Goal: Task Accomplishment & Management: Manage account settings

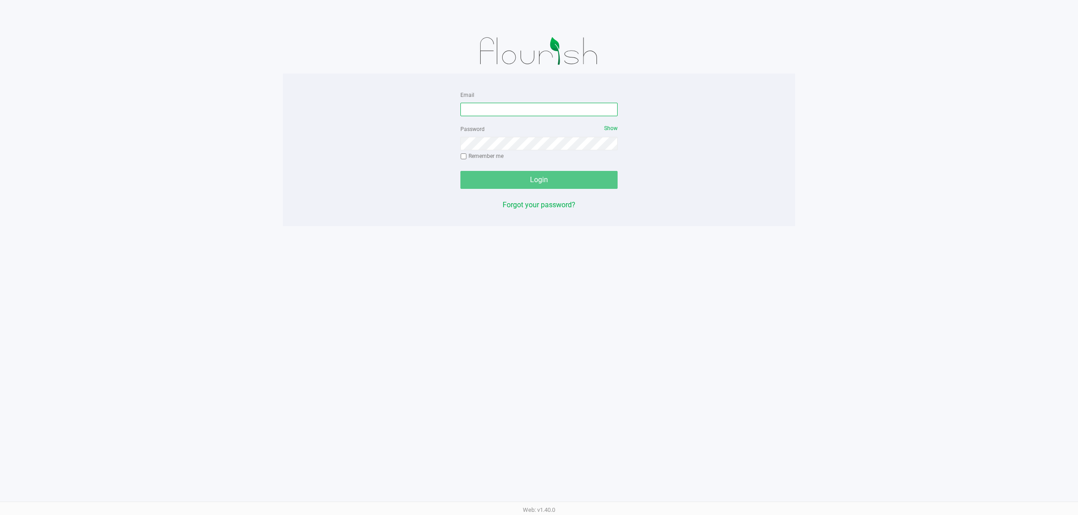
click at [555, 113] on input "Email" at bounding box center [538, 109] width 157 height 13
type input "[EMAIL_ADDRESS][DOMAIN_NAME]"
click at [524, 178] on button "Login" at bounding box center [538, 180] width 157 height 18
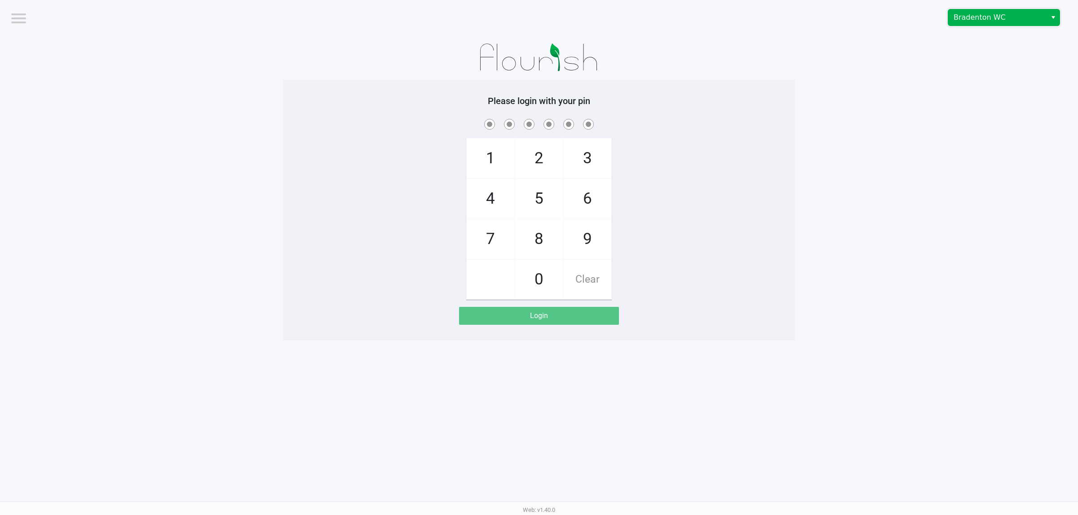
click at [970, 17] on span "Bradenton WC" at bounding box center [997, 17] width 88 height 11
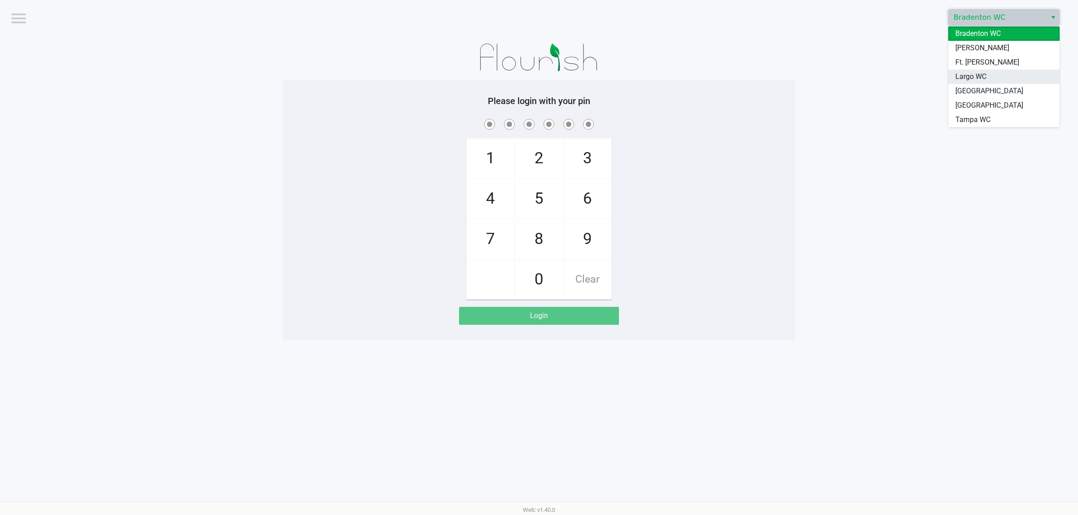
click at [966, 74] on span "Largo WC" at bounding box center [970, 76] width 31 height 11
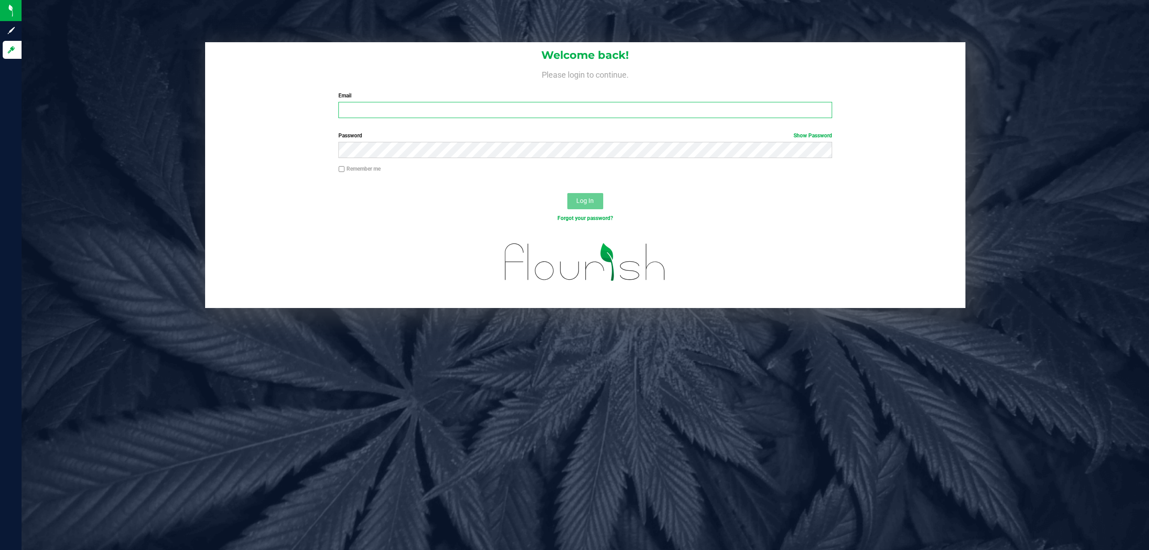
click at [396, 107] on input "Email" at bounding box center [586, 110] width 494 height 16
click at [568, 193] on button "Log In" at bounding box center [586, 201] width 36 height 16
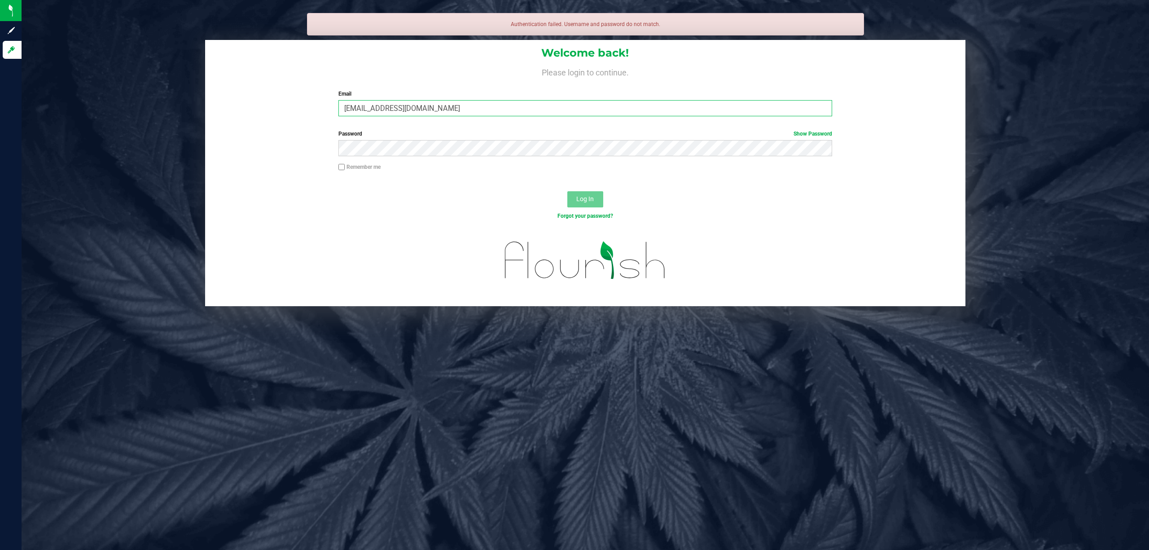
click at [497, 102] on input "dcarapellucci@liveparallel.com" at bounding box center [586, 108] width 494 height 16
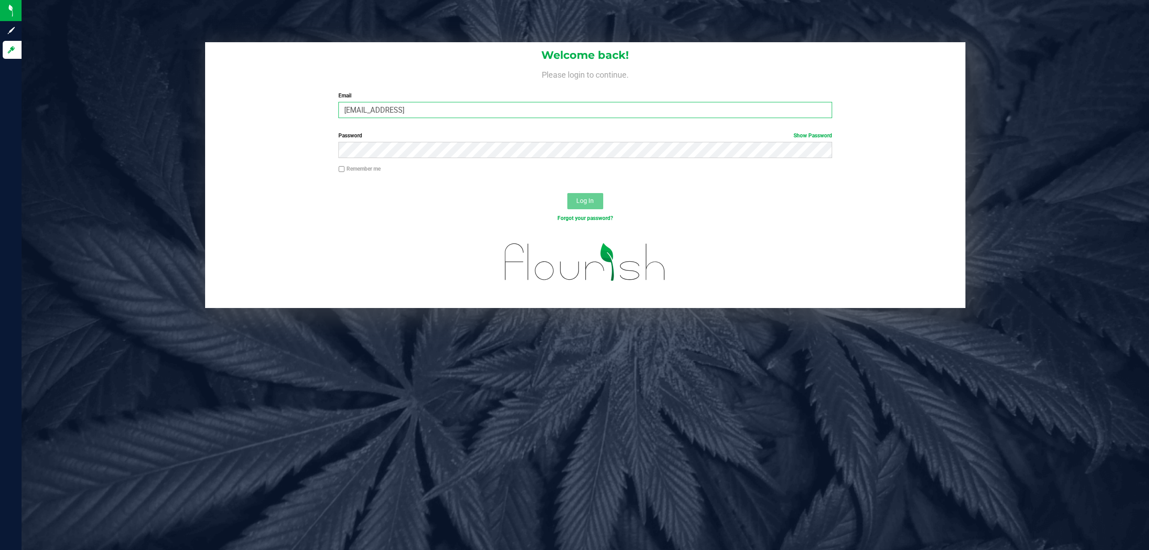
type input "dcarapellucci@liveparallel.com"
click at [568, 193] on button "Log In" at bounding box center [586, 201] width 36 height 16
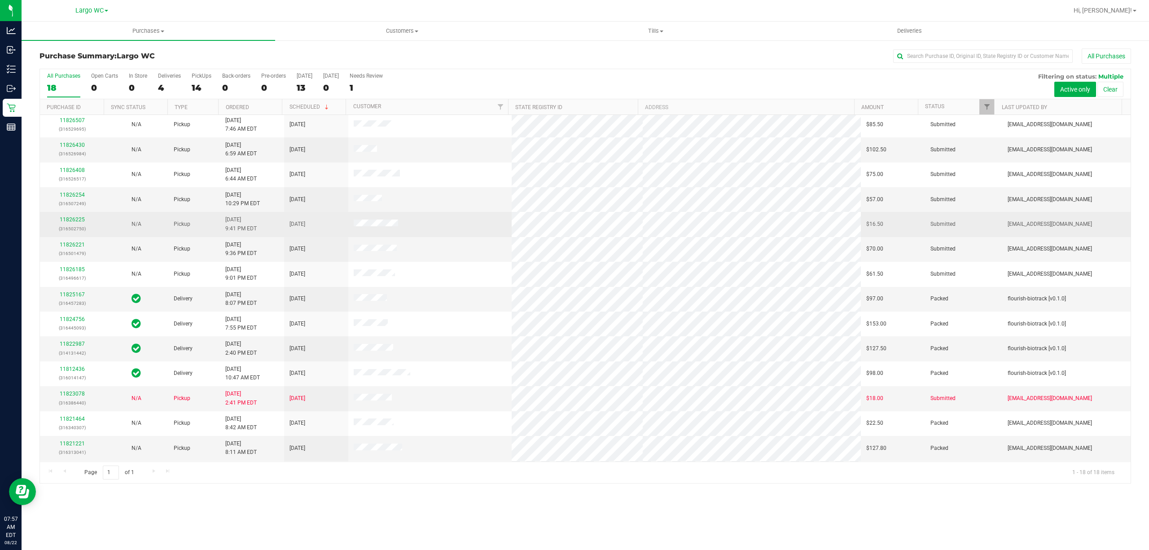
scroll to position [103, 0]
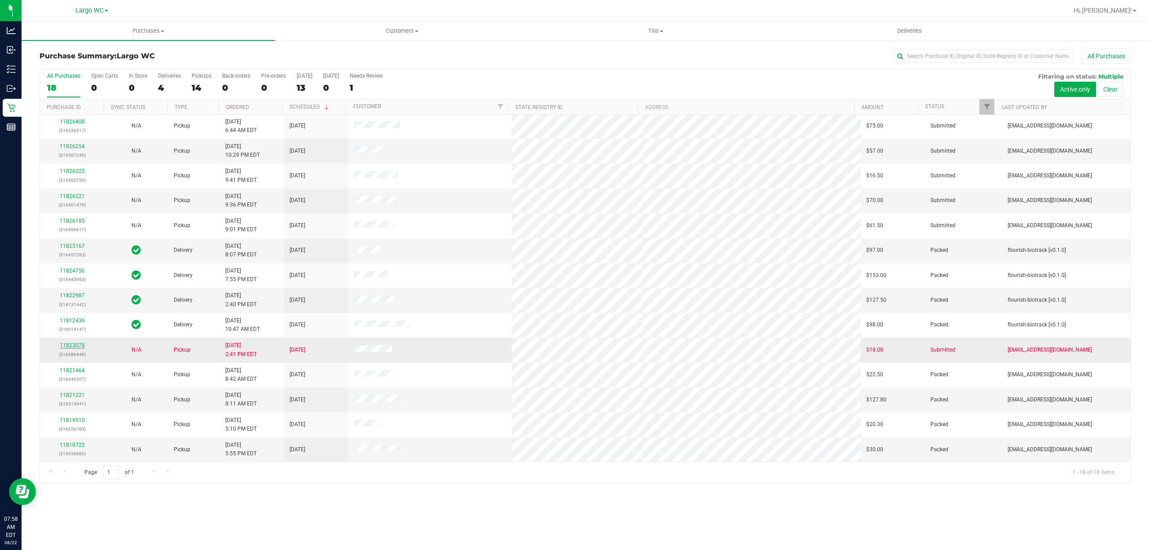
click at [78, 347] on link "11823078" at bounding box center [72, 345] width 25 height 6
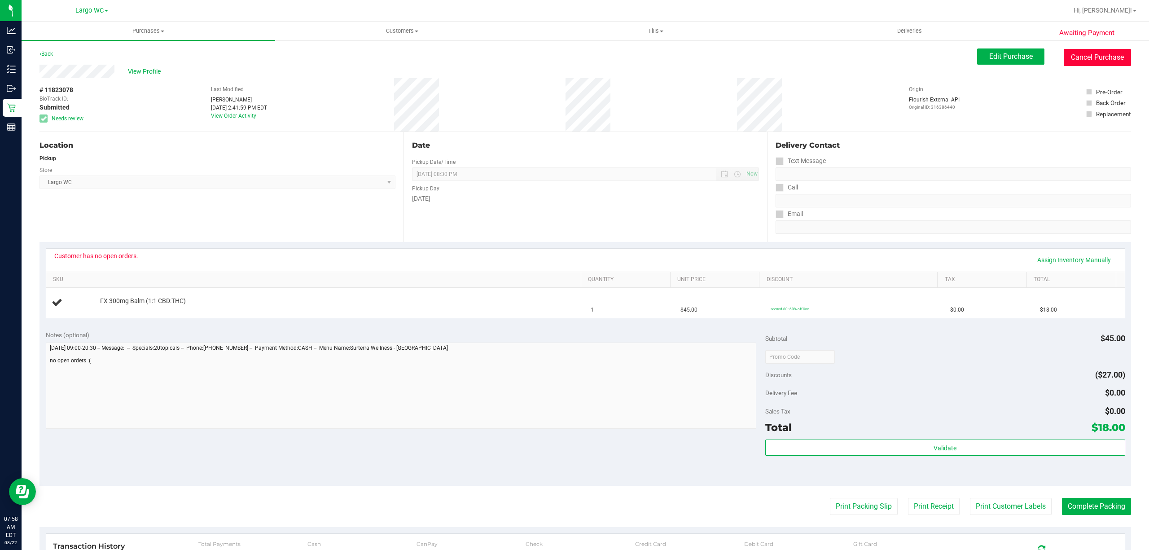
click at [1089, 63] on button "Cancel Purchase" at bounding box center [1097, 57] width 67 height 17
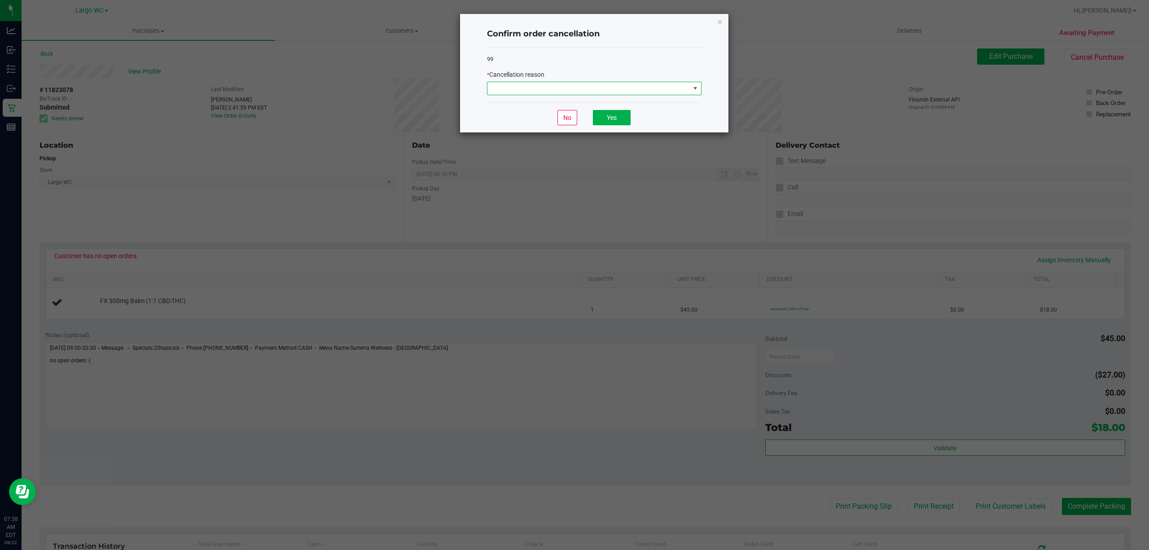
click at [550, 95] on span at bounding box center [589, 88] width 202 height 13
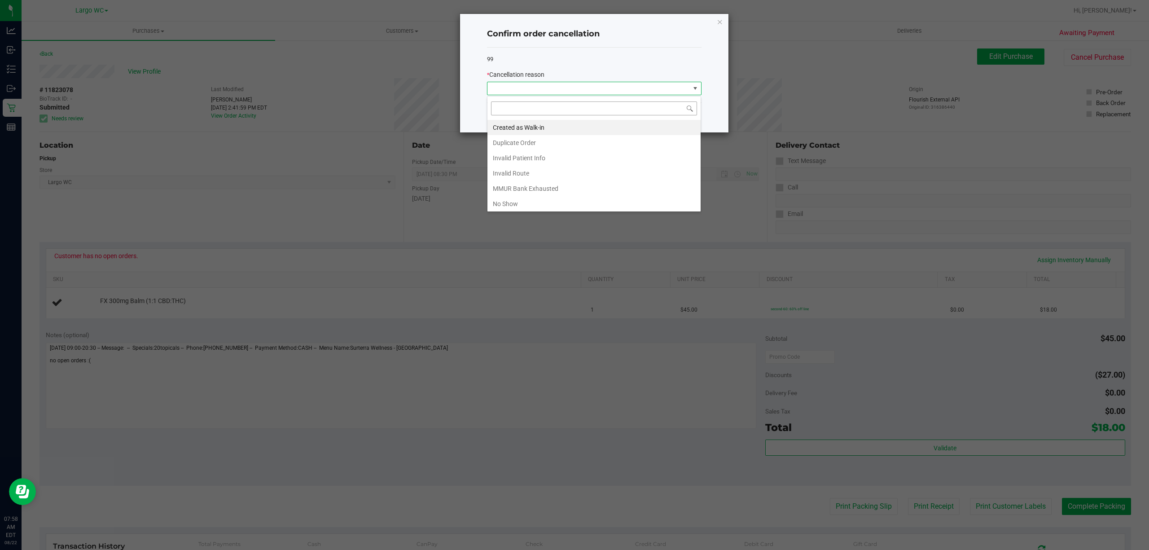
scroll to position [13, 214]
click at [538, 184] on li "MMUR Bank Exhausted" at bounding box center [594, 188] width 213 height 15
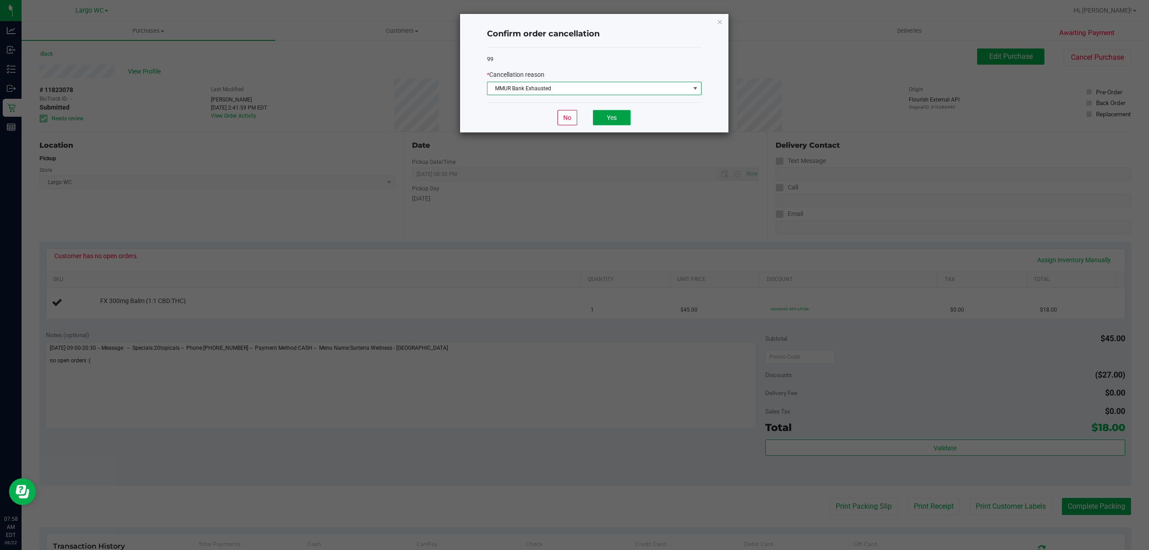
click at [629, 117] on button "Yes" at bounding box center [612, 117] width 38 height 15
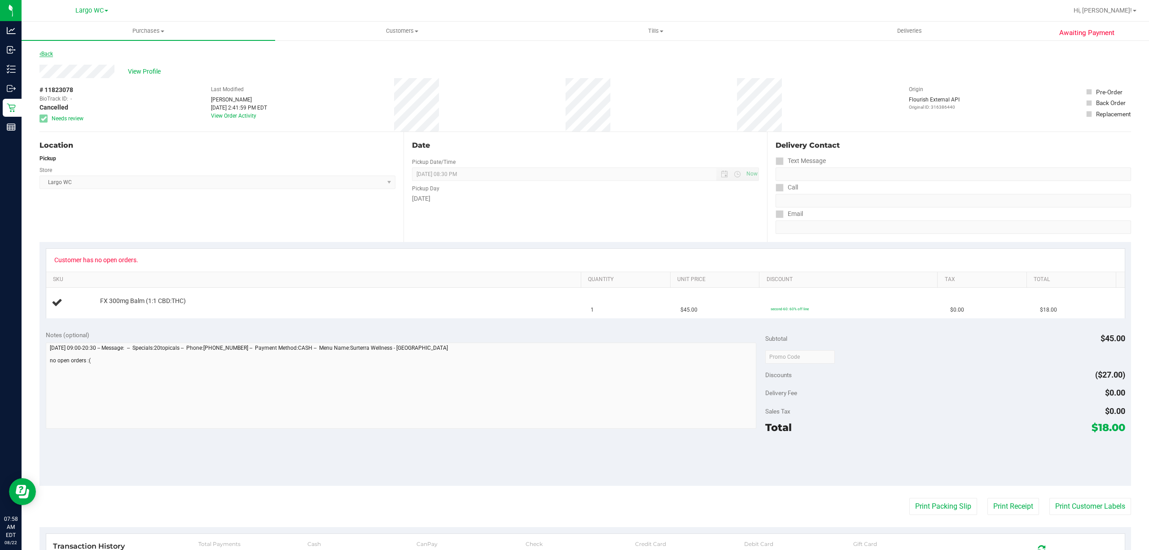
click at [48, 54] on link "Back" at bounding box center [46, 54] width 13 height 6
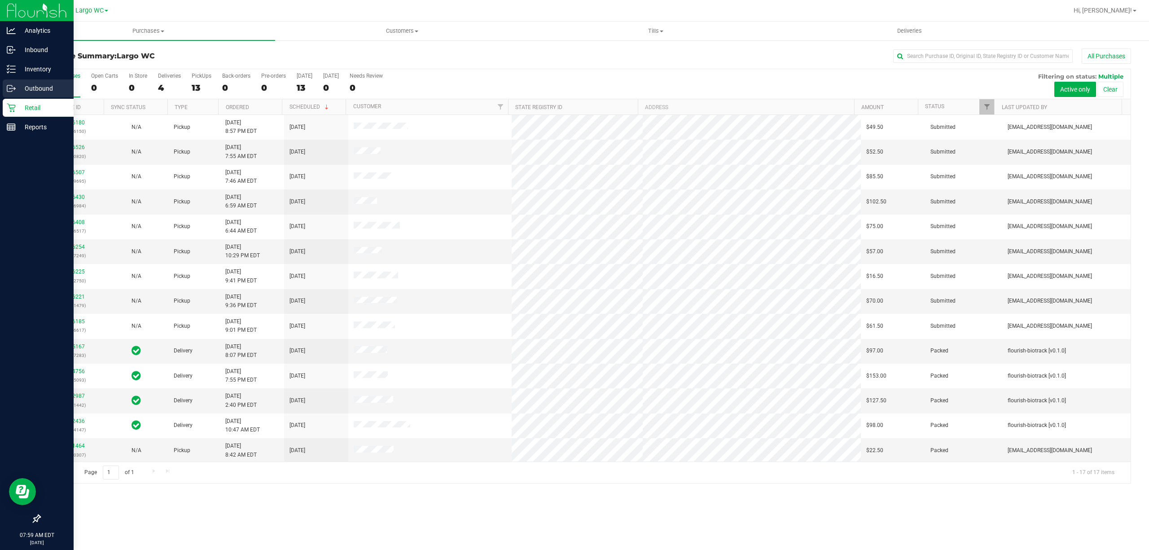
click at [13, 83] on div "Outbound" at bounding box center [38, 88] width 71 height 18
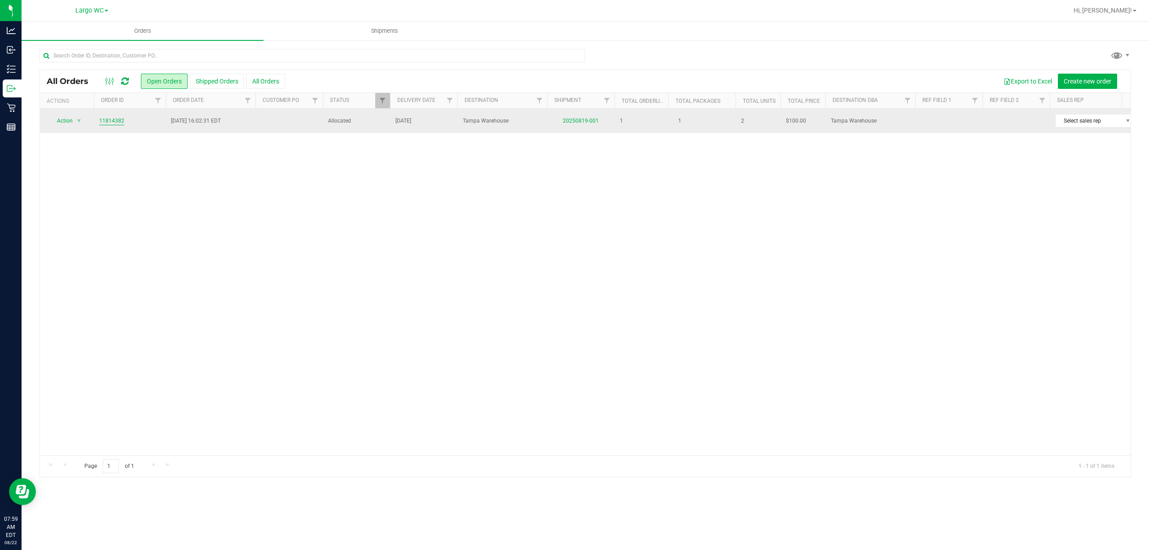
click at [110, 121] on link "11814382" at bounding box center [111, 121] width 25 height 9
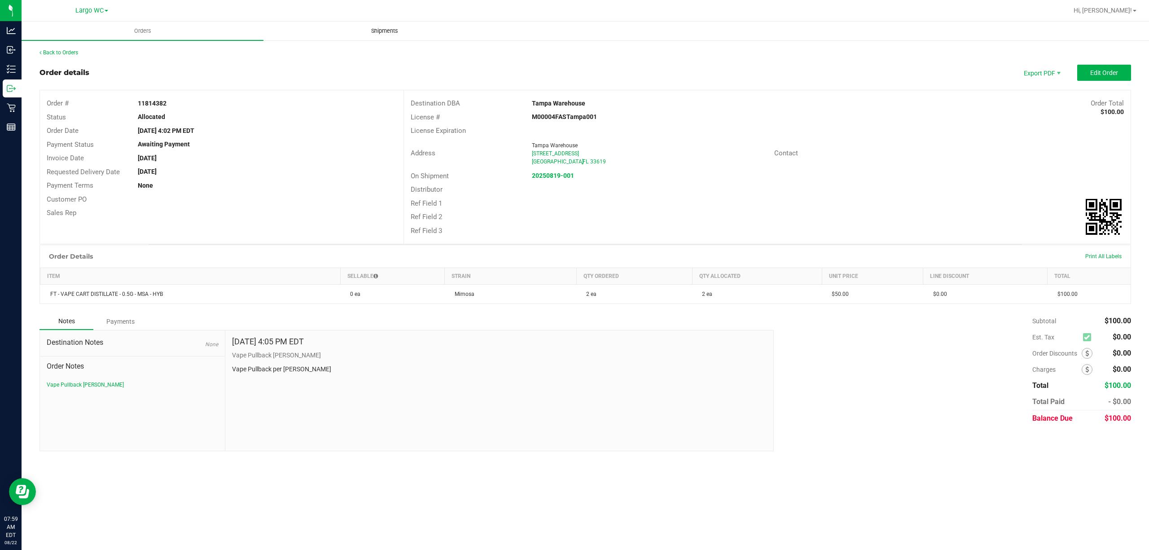
click at [390, 29] on span "Shipments" at bounding box center [384, 31] width 51 height 8
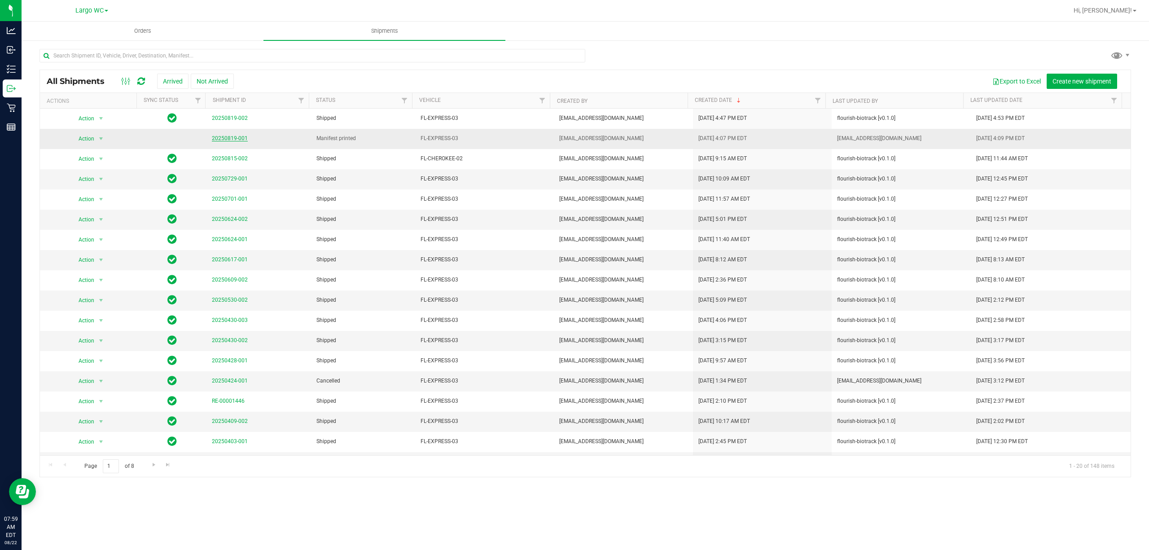
click at [234, 137] on link "20250819-001" at bounding box center [230, 138] width 36 height 6
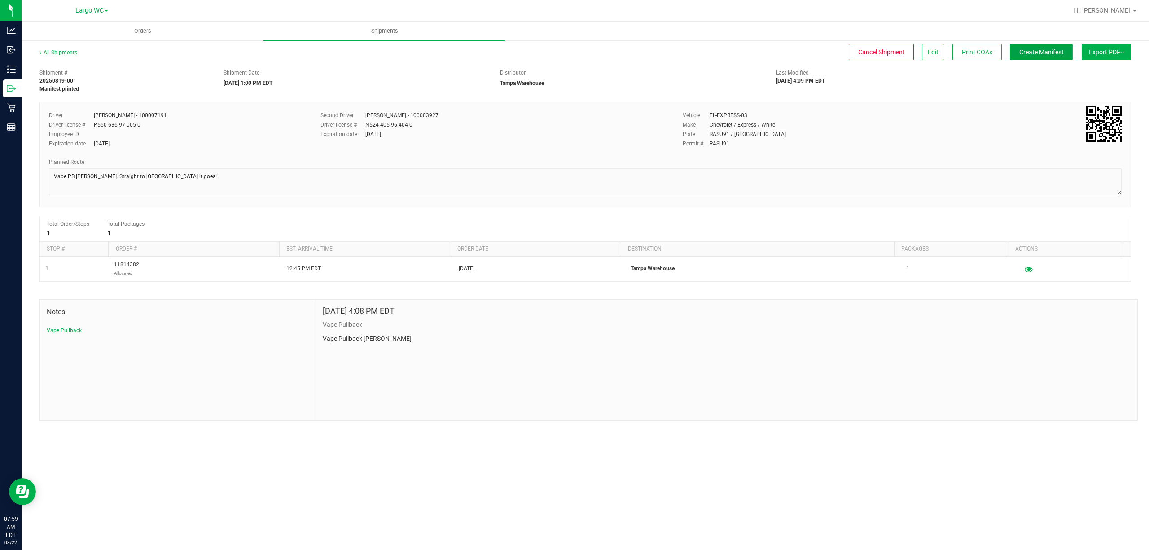
click at [1035, 51] on span "Create Manifest" at bounding box center [1042, 51] width 44 height 7
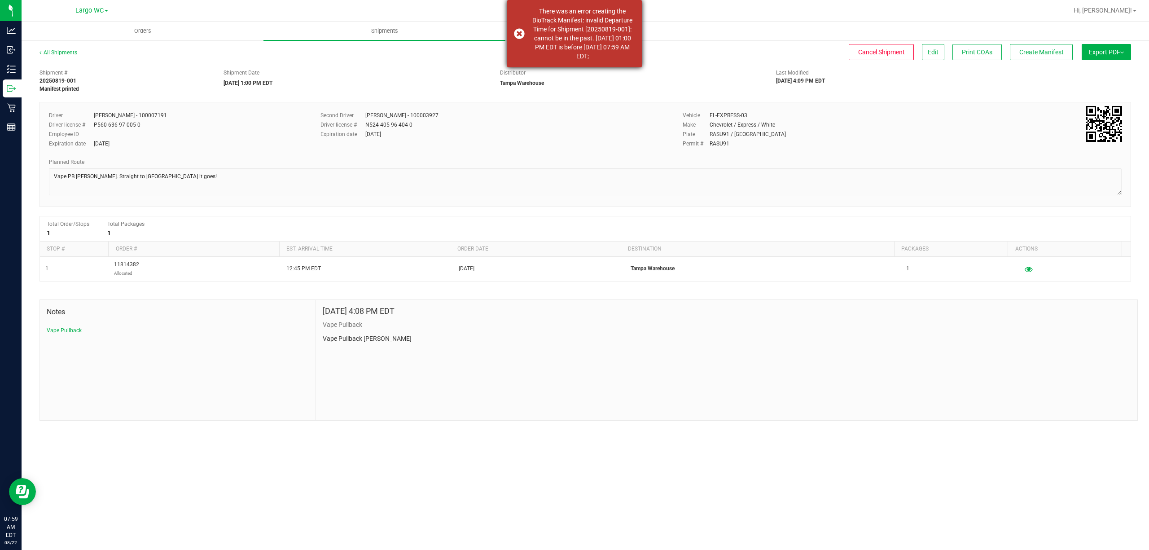
click at [517, 31] on div "There was an error creating the BioTrack Manifest: invalid Departure Time for S…" at bounding box center [574, 33] width 135 height 67
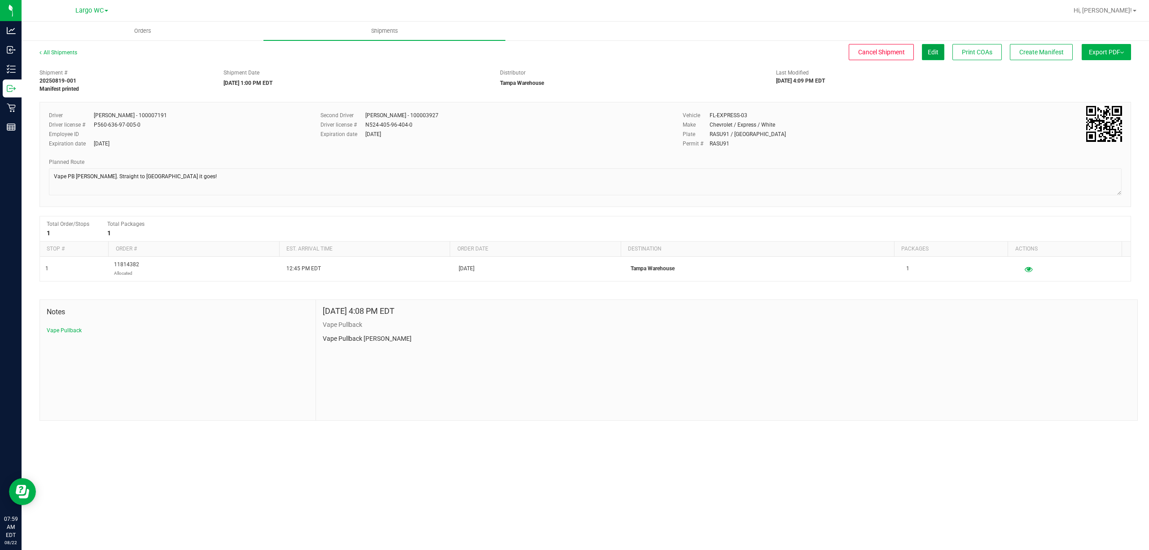
click at [931, 51] on span "Edit" at bounding box center [933, 51] width 11 height 7
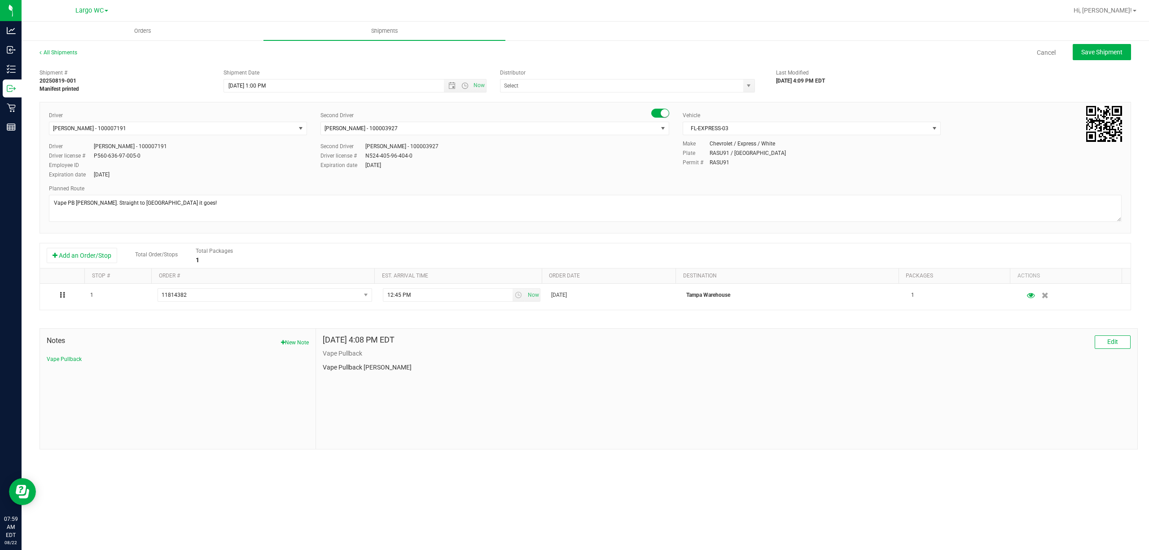
type input "Tampa Warehouse"
click at [476, 83] on span "Now" at bounding box center [478, 85] width 15 height 13
type input "[DATE] 7:59 AM"
click at [477, 86] on span "Now" at bounding box center [478, 85] width 15 height 13
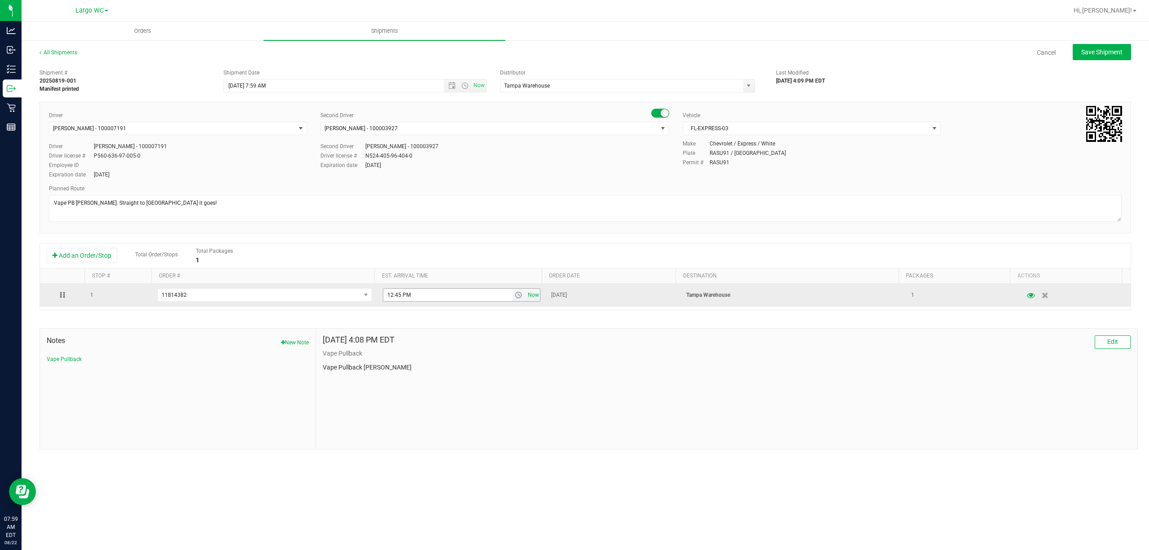
click at [528, 299] on span "Now" at bounding box center [533, 295] width 15 height 13
type input "7:59 AM"
click at [515, 299] on span "select" at bounding box center [518, 294] width 7 height 7
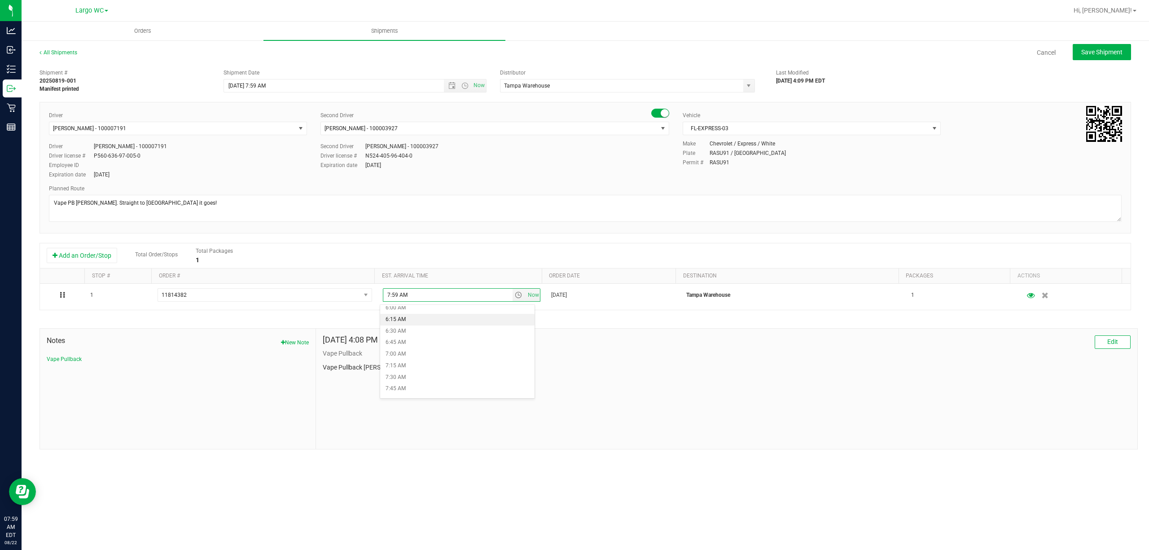
scroll to position [299, 0]
click at [411, 379] on li "8:00 AM" at bounding box center [457, 383] width 154 height 12
type input "8:00 AM"
click at [1119, 53] on span "Save Shipment" at bounding box center [1102, 51] width 41 height 7
type input "8/22/2025 11:59 AM"
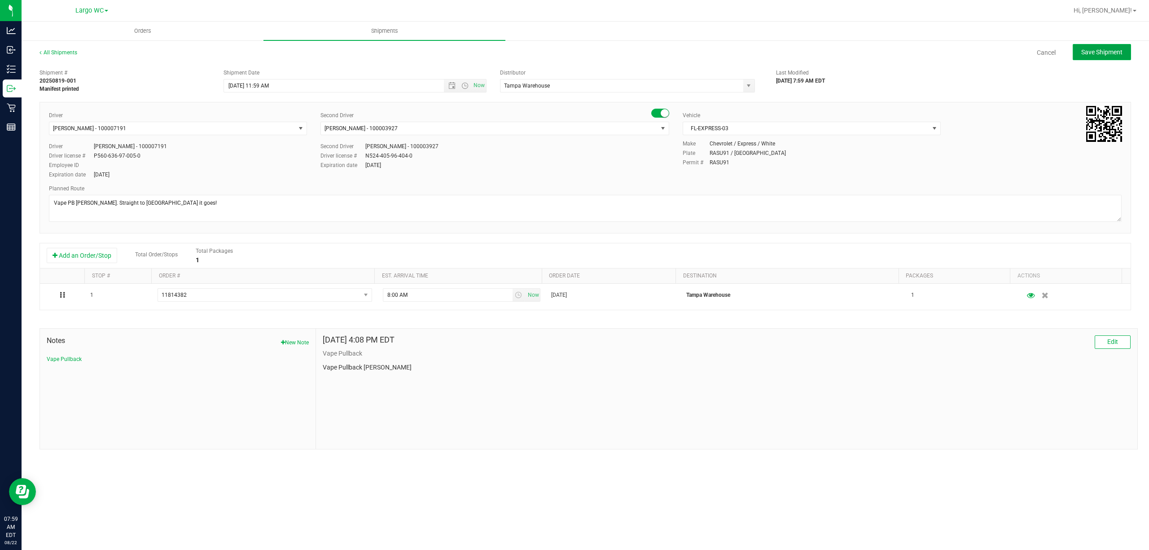
click at [1092, 53] on span "Save Shipment" at bounding box center [1102, 51] width 41 height 7
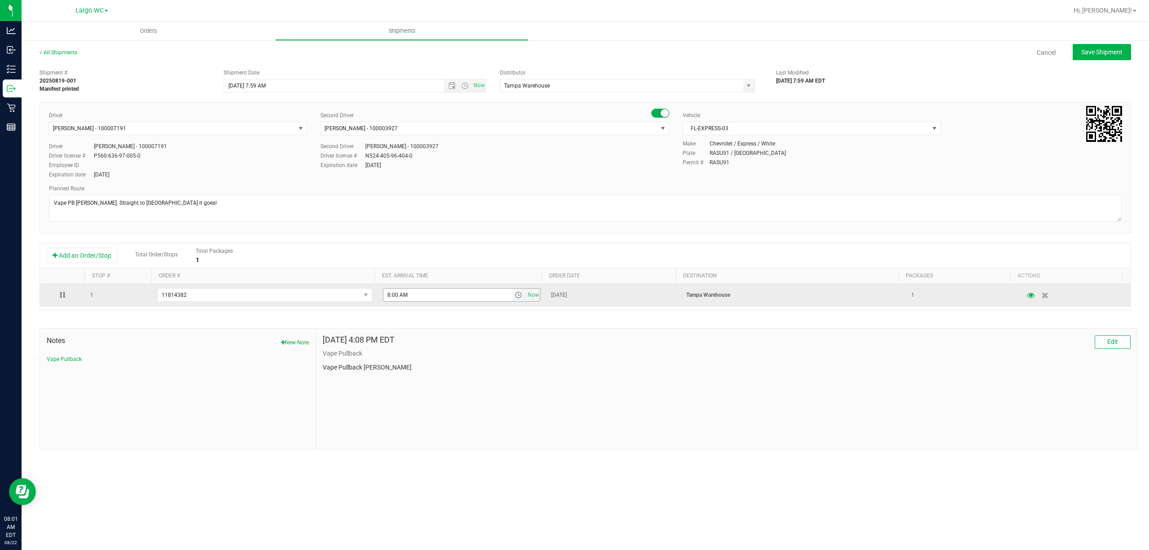
click at [515, 297] on span "select" at bounding box center [518, 294] width 7 height 7
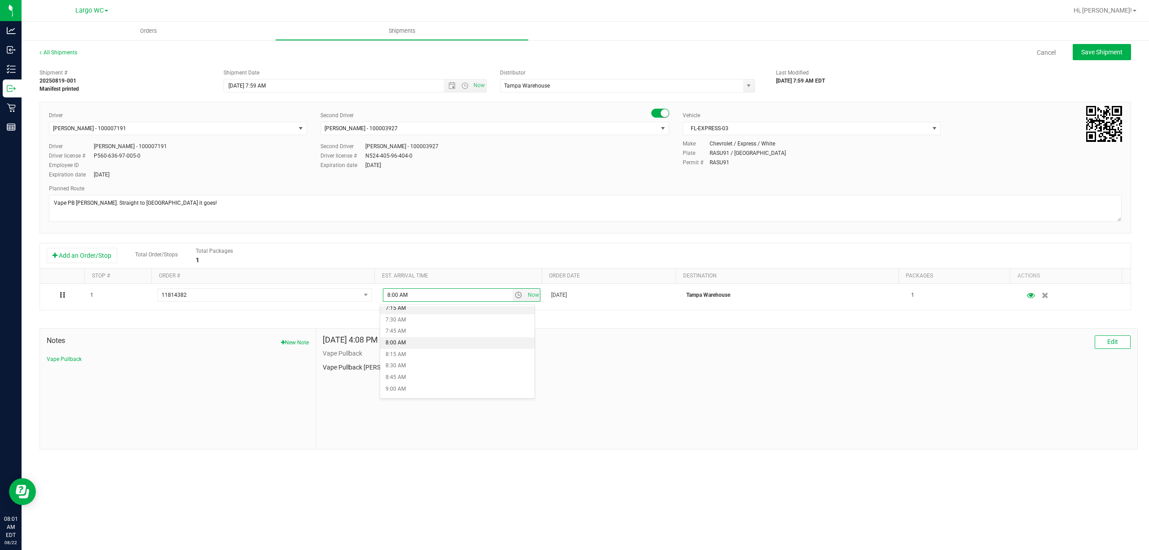
scroll to position [359, 0]
click at [428, 336] on li "8:15 AM" at bounding box center [457, 334] width 154 height 12
type input "8:15 AM"
click at [477, 87] on span "Now" at bounding box center [478, 85] width 15 height 13
click at [1087, 54] on span "Save Shipment" at bounding box center [1102, 51] width 41 height 7
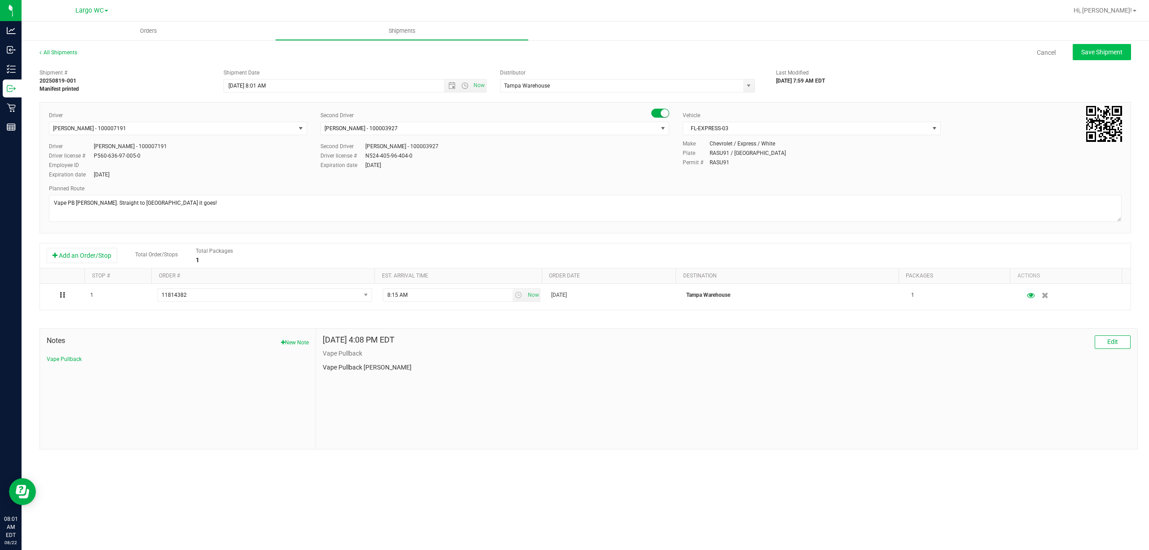
type input "[DATE] 12:01 PM"
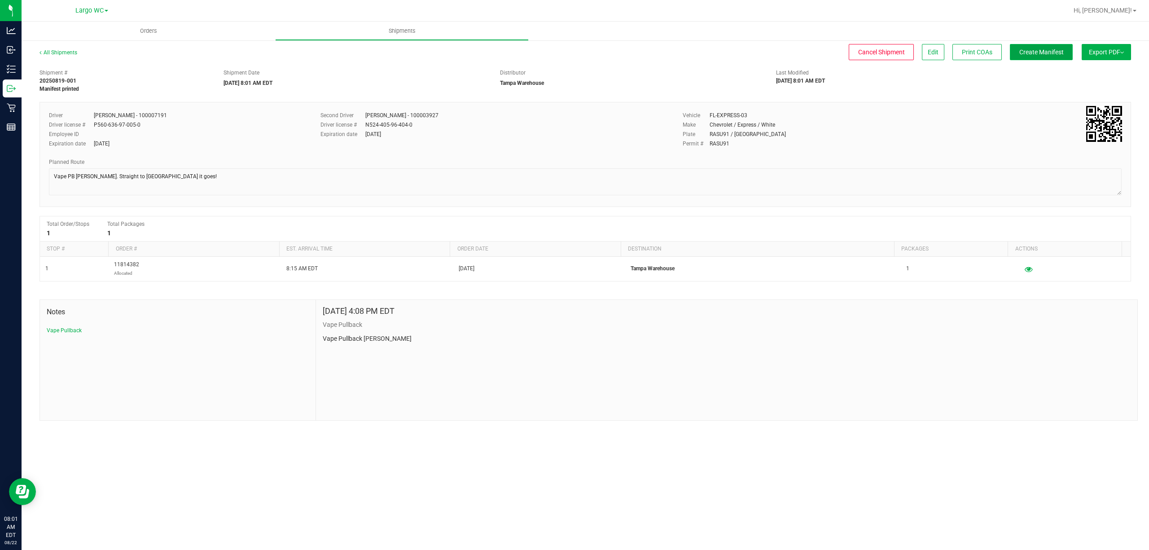
click at [1040, 57] on button "Create Manifest" at bounding box center [1041, 52] width 63 height 16
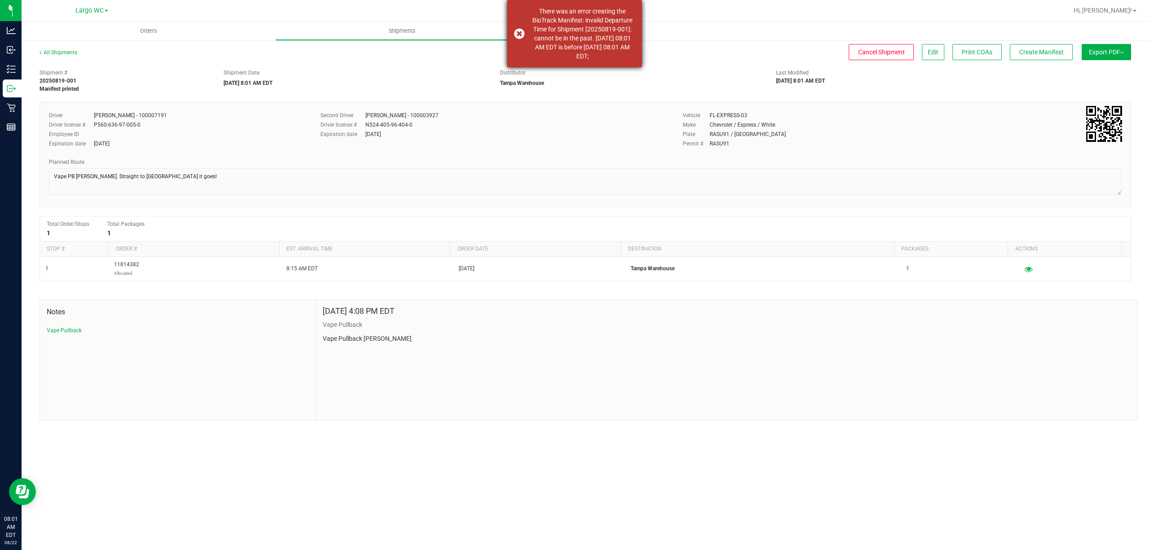
click at [518, 31] on div "There was an error creating the BioTrack Manifest: invalid Departure Time for S…" at bounding box center [574, 33] width 135 height 67
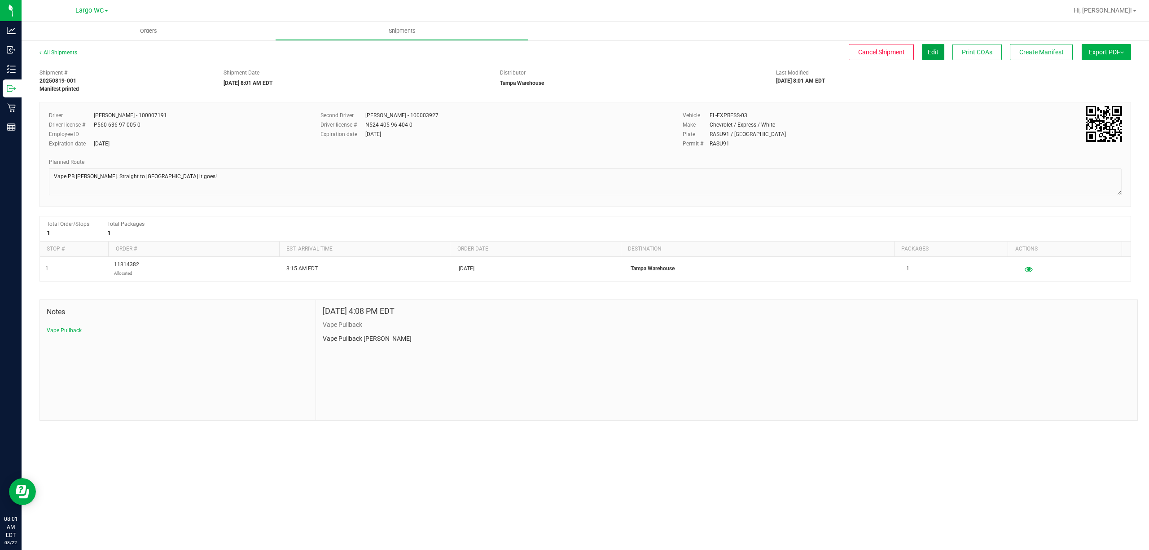
click at [934, 53] on span "Edit" at bounding box center [933, 51] width 11 height 7
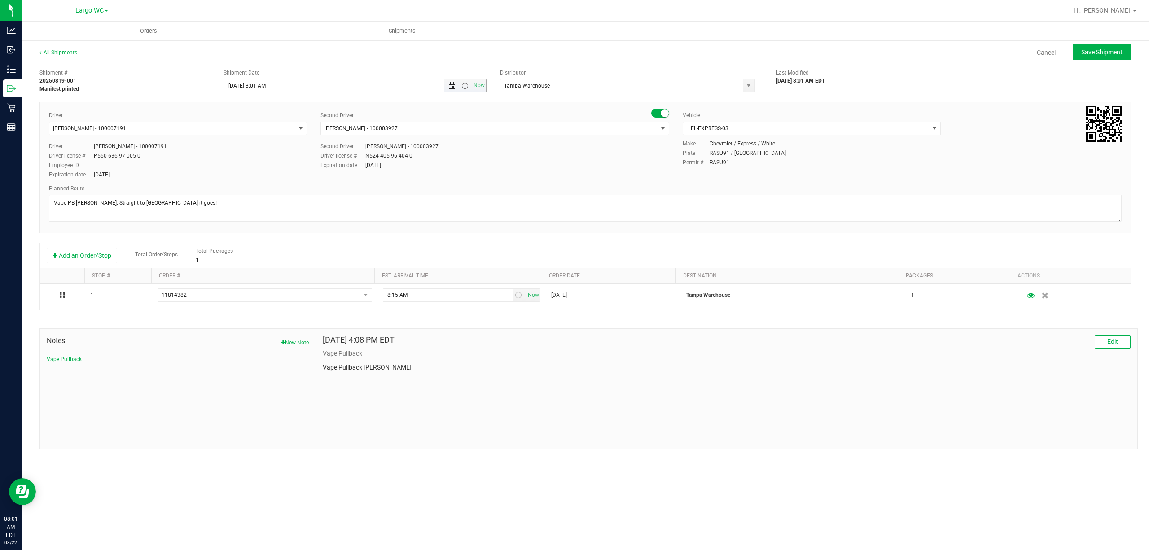
click at [449, 82] on span "Open the date view" at bounding box center [452, 85] width 7 height 7
click at [472, 85] on span "Now" at bounding box center [478, 85] width 15 height 13
click at [464, 85] on span "Open the time view" at bounding box center [465, 85] width 7 height 7
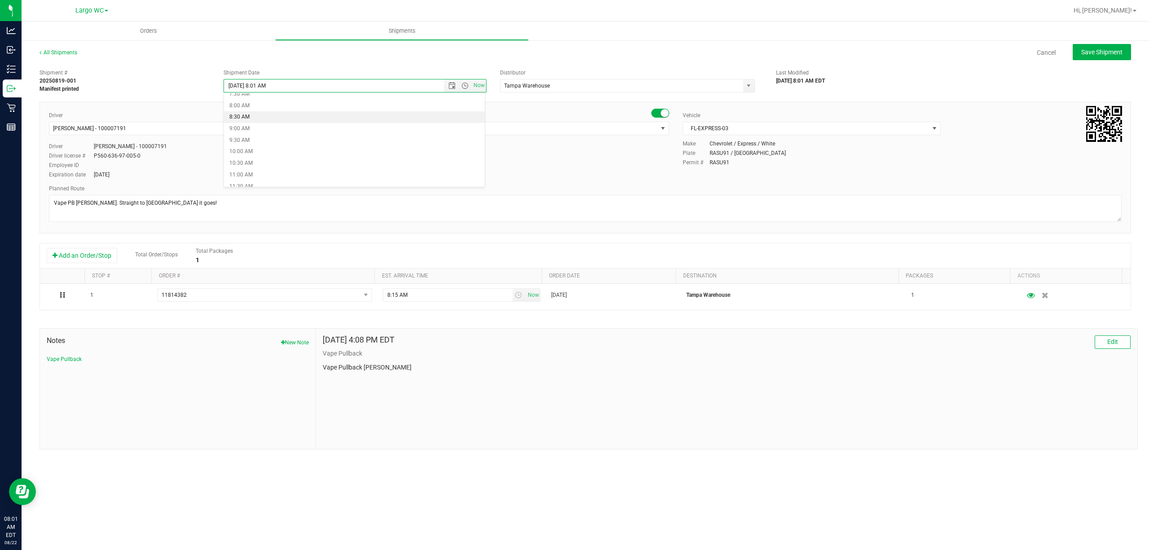
click at [271, 114] on li "8:30 AM" at bounding box center [354, 117] width 261 height 12
click at [322, 48] on div "Cancel Save Shipment" at bounding box center [612, 52] width 1038 height 16
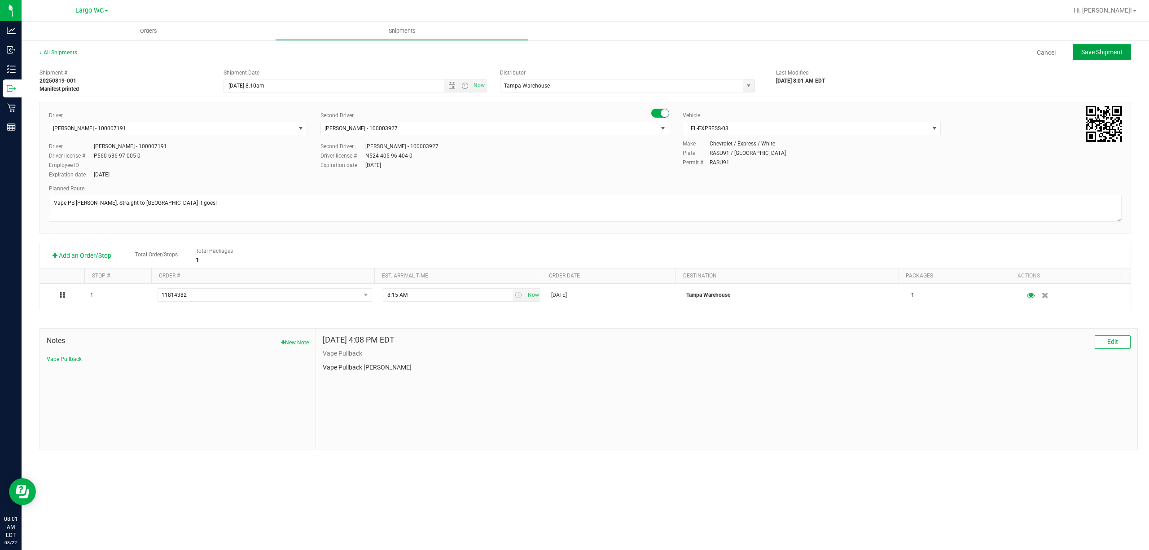
click at [1098, 47] on button "Save Shipment" at bounding box center [1102, 52] width 58 height 16
type input "[DATE] 12:01 PM"
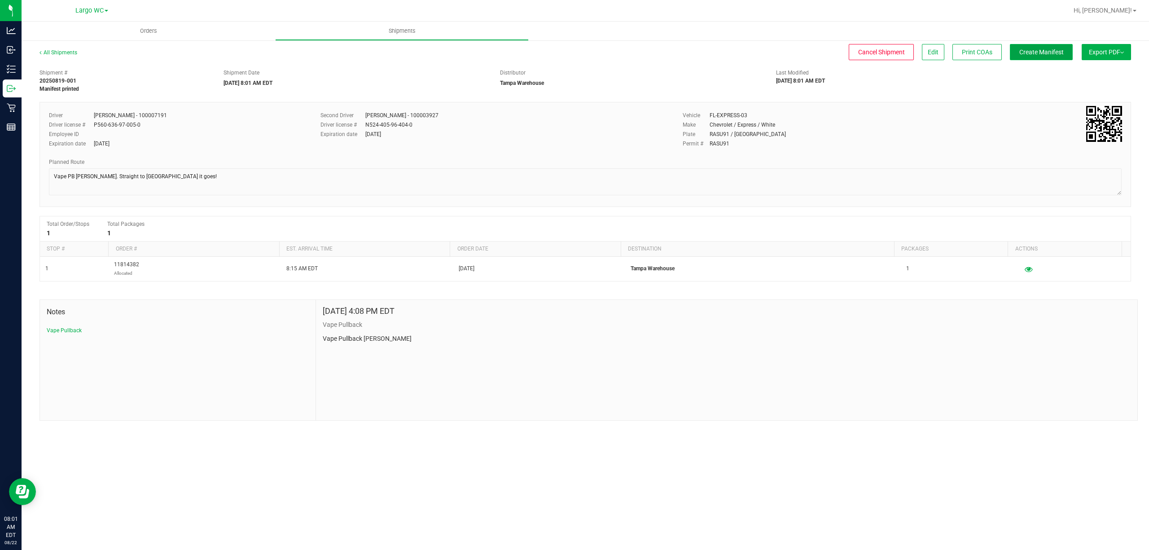
click at [1021, 52] on span "Create Manifest" at bounding box center [1042, 51] width 44 height 7
click at [933, 49] on span "Edit" at bounding box center [933, 51] width 11 height 7
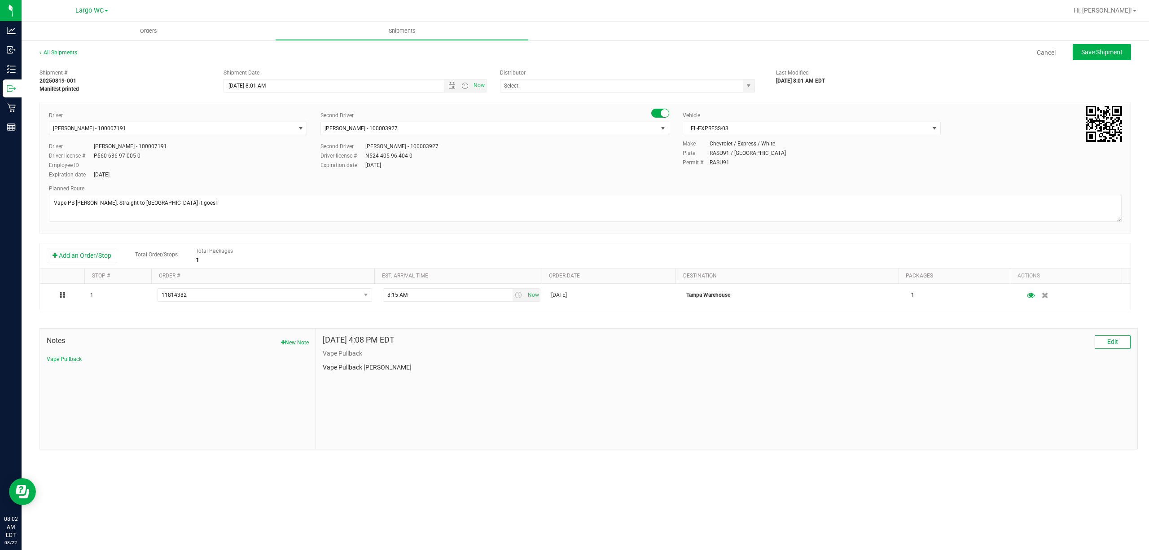
type input "Tampa Warehouse"
click at [449, 84] on span "Open the date view" at bounding box center [452, 85] width 7 height 7
click at [463, 85] on span "Open the time view" at bounding box center [465, 85] width 7 height 7
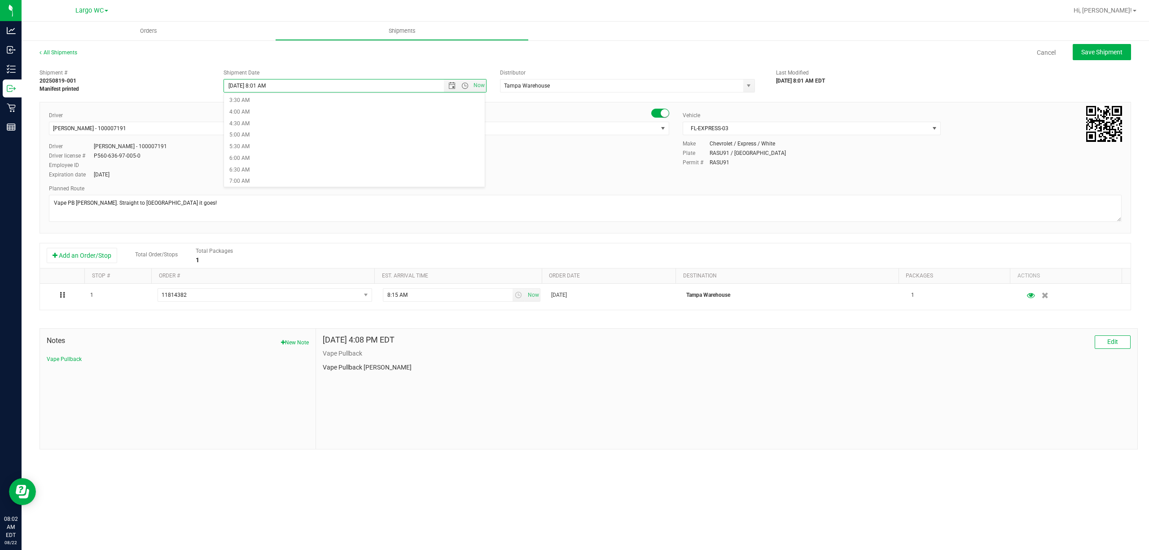
scroll to position [180, 0]
click at [256, 121] on li "8:30 AM" at bounding box center [354, 117] width 261 height 12
type input "[DATE] 8:30 AM"
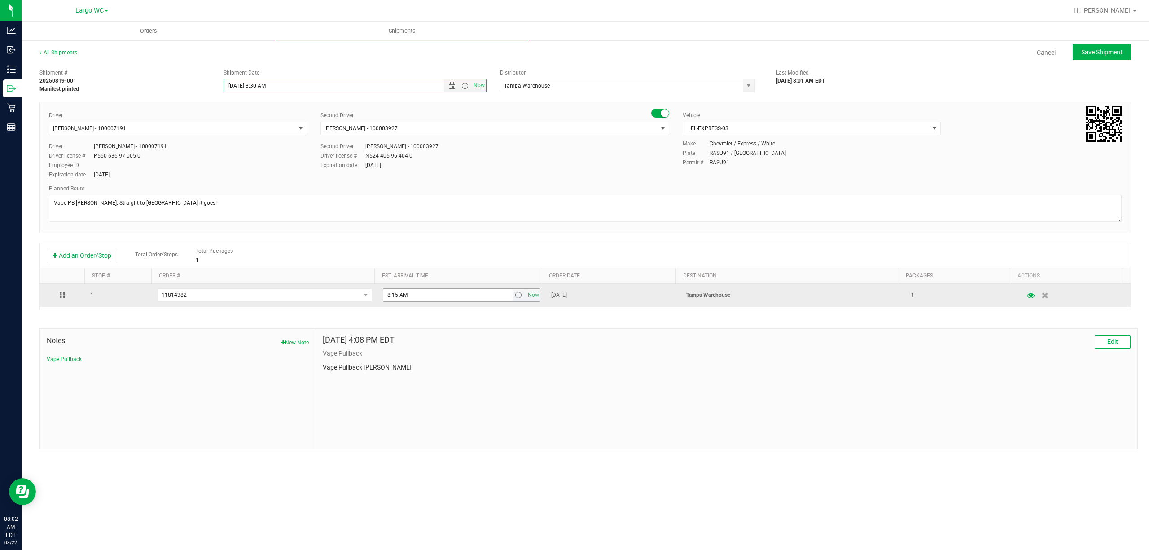
click at [515, 297] on span "select" at bounding box center [518, 294] width 7 height 7
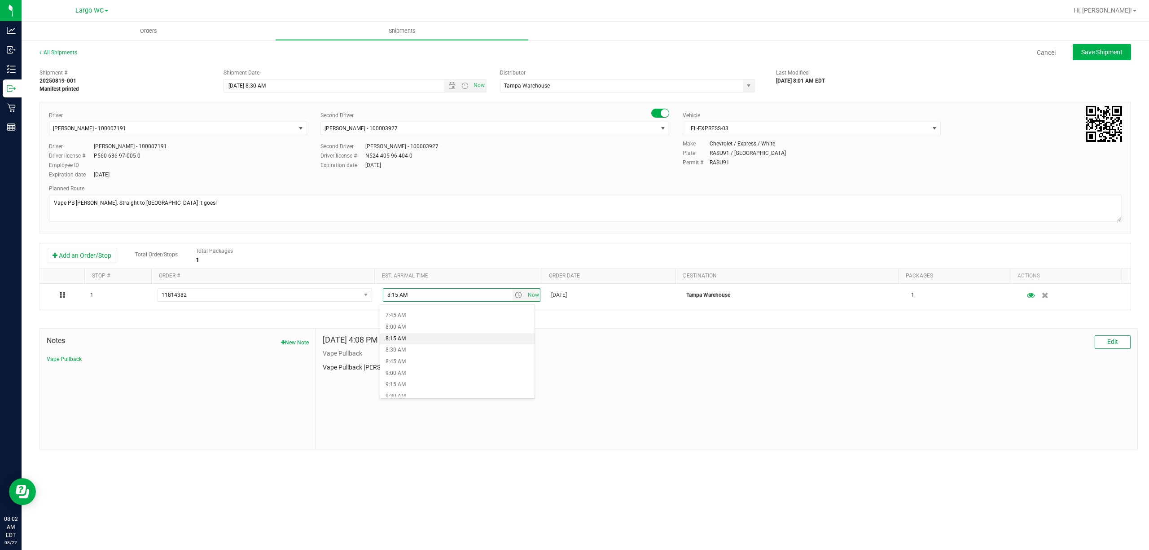
scroll to position [359, 0]
click at [443, 357] on li "8:45 AM" at bounding box center [457, 357] width 154 height 12
type input "8:45 AM"
click at [1084, 56] on span "Save Shipment" at bounding box center [1102, 51] width 41 height 7
type input "[DATE] 12:30 PM"
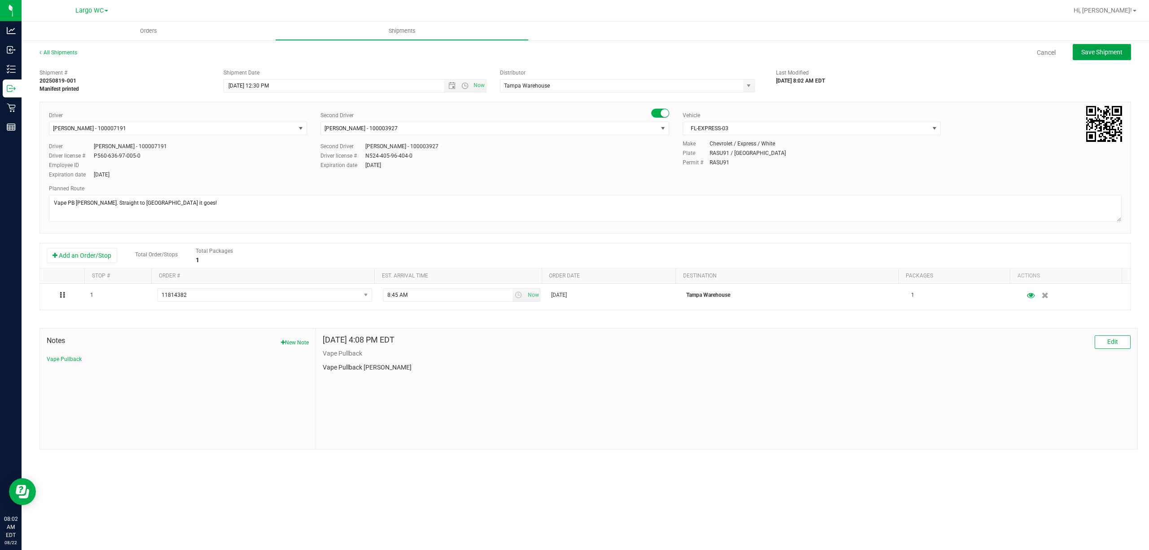
click at [1096, 56] on span "Save Shipment" at bounding box center [1102, 51] width 41 height 7
type input "Tampa Warehouse"
click at [1116, 56] on button "Save Shipment" at bounding box center [1102, 52] width 58 height 16
type input "[DATE] 12:30 PM"
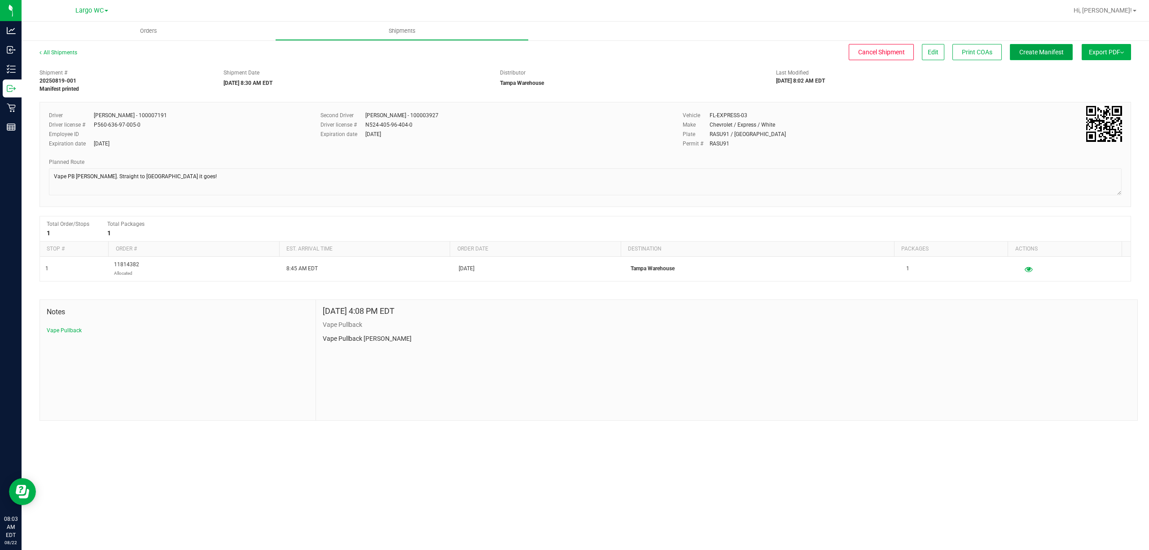
click at [1028, 57] on button "Create Manifest" at bounding box center [1041, 52] width 63 height 16
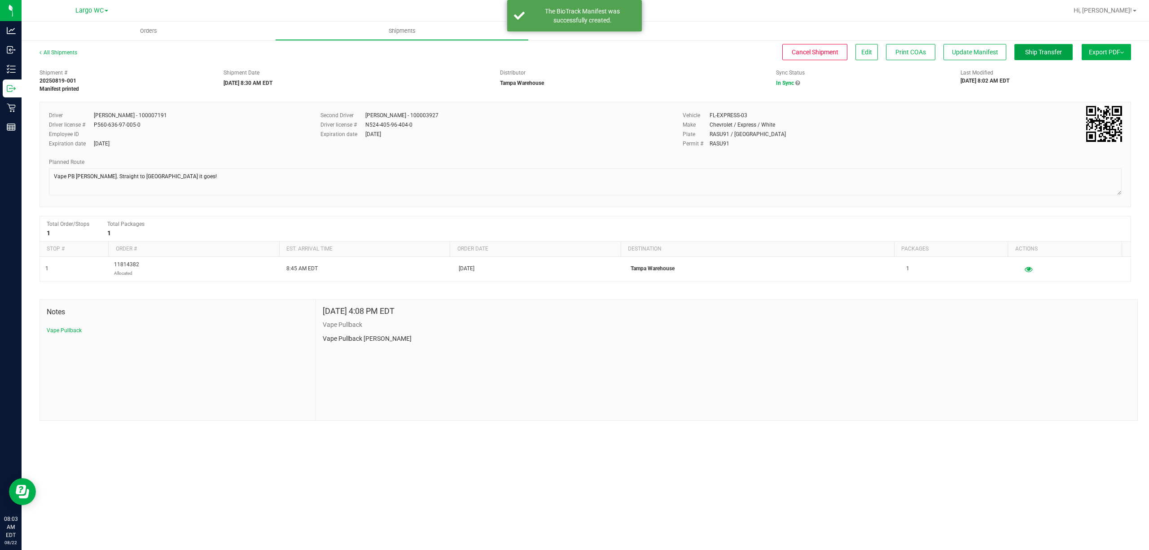
click at [1032, 56] on span "Ship Transfer" at bounding box center [1044, 51] width 37 height 7
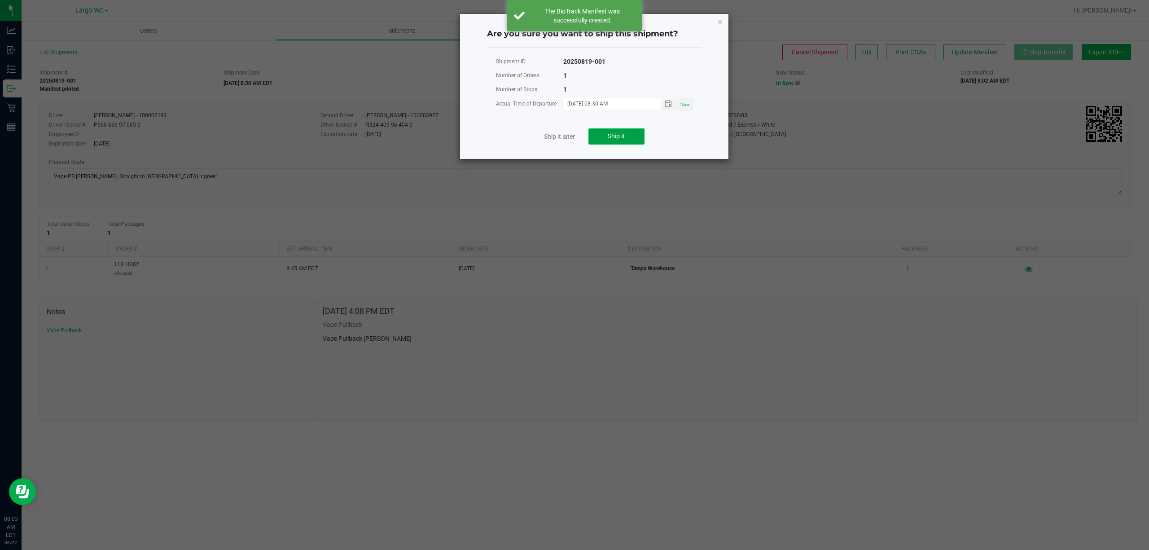
click at [597, 131] on button "Ship it" at bounding box center [617, 136] width 56 height 16
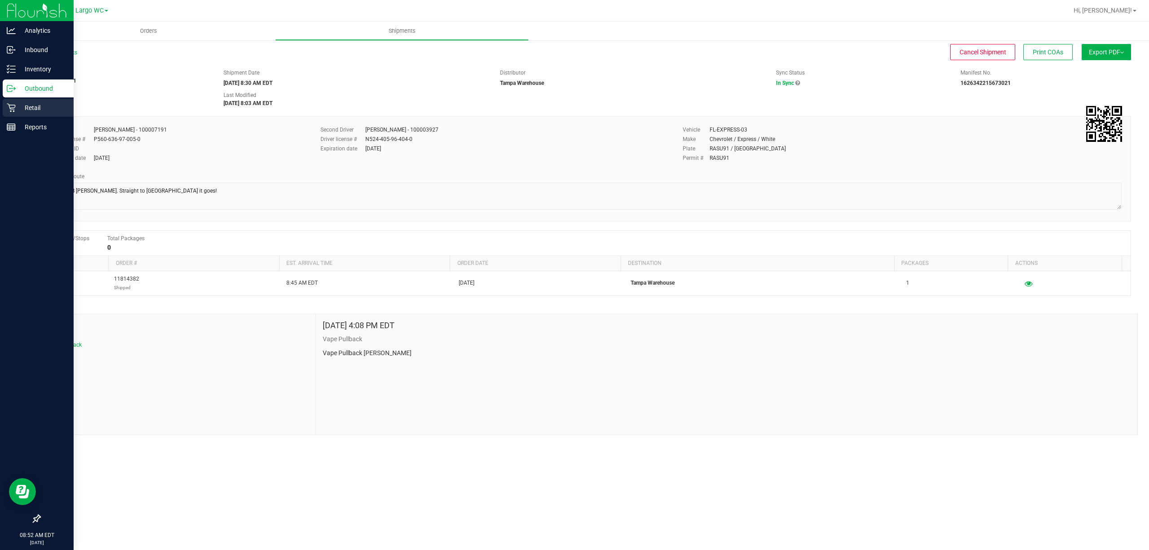
click at [8, 108] on icon at bounding box center [11, 107] width 9 height 9
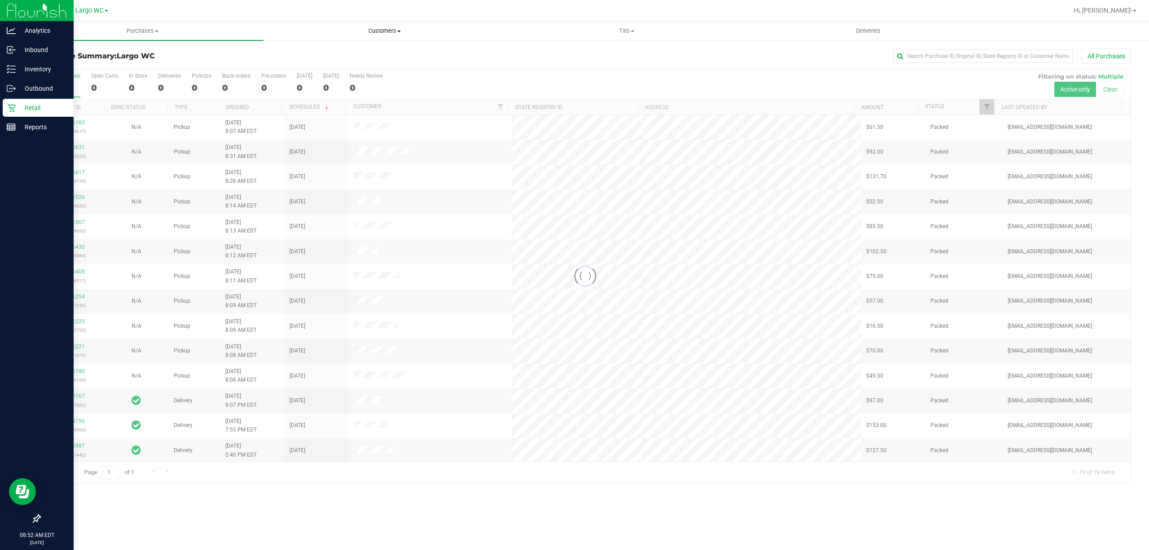
click at [378, 31] on span "Customers" at bounding box center [384, 31] width 241 height 8
click at [331, 54] on li "All customers" at bounding box center [385, 54] width 242 height 11
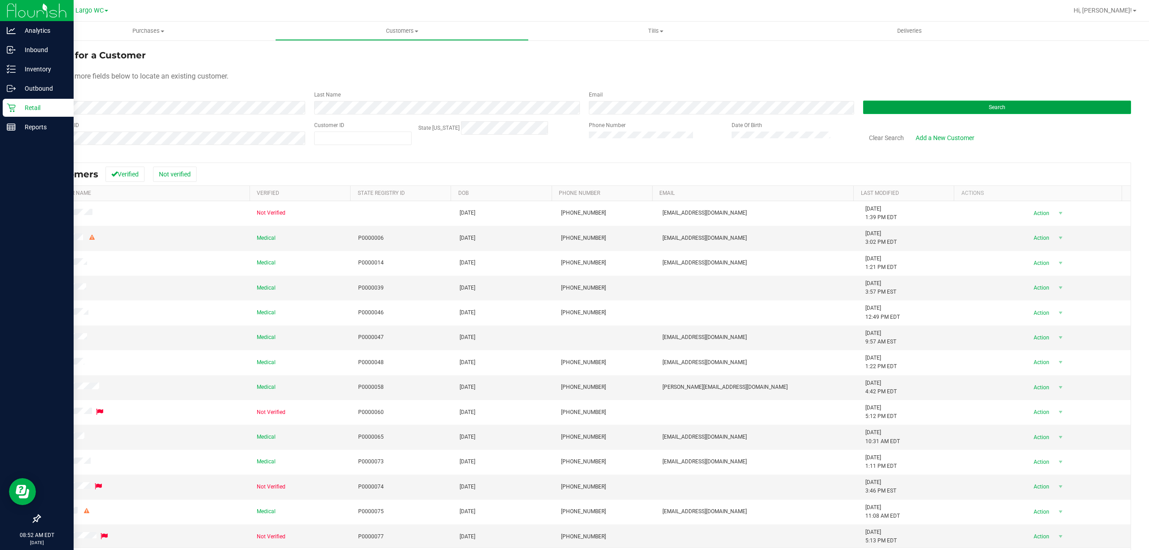
click at [996, 114] on button "Search" at bounding box center [997, 107] width 268 height 13
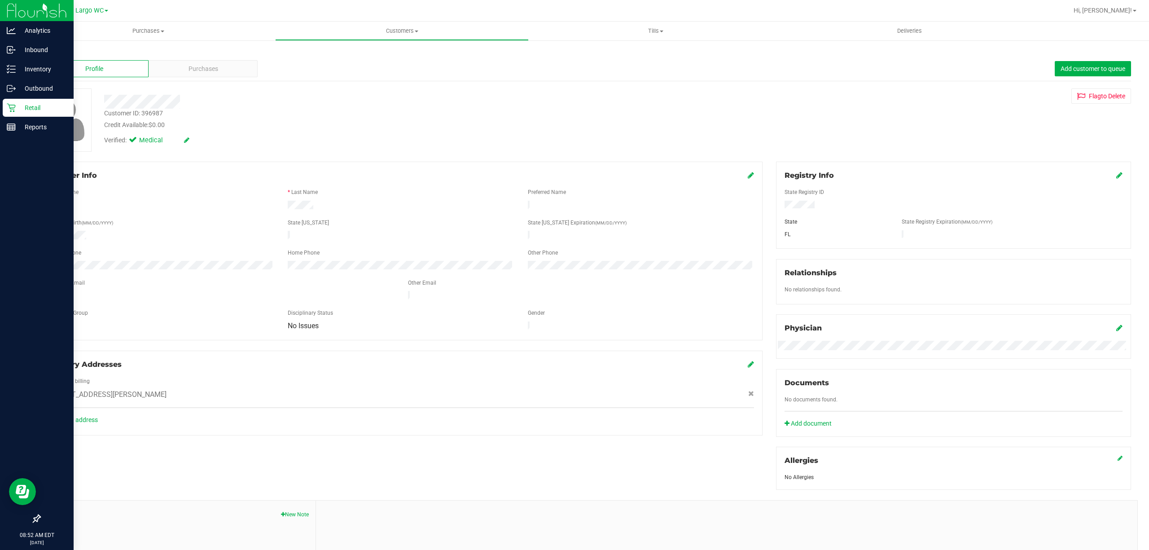
click at [50, 55] on link "Back" at bounding box center [47, 52] width 15 height 6
click at [206, 66] on span "Purchases" at bounding box center [204, 68] width 30 height 9
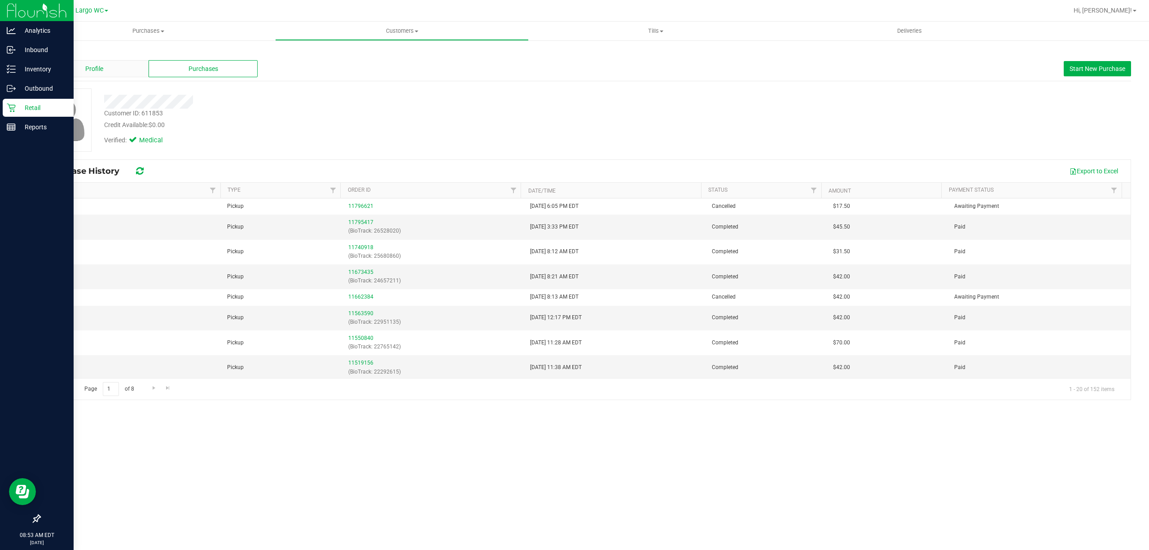
click at [119, 69] on div "Profile" at bounding box center [94, 68] width 109 height 17
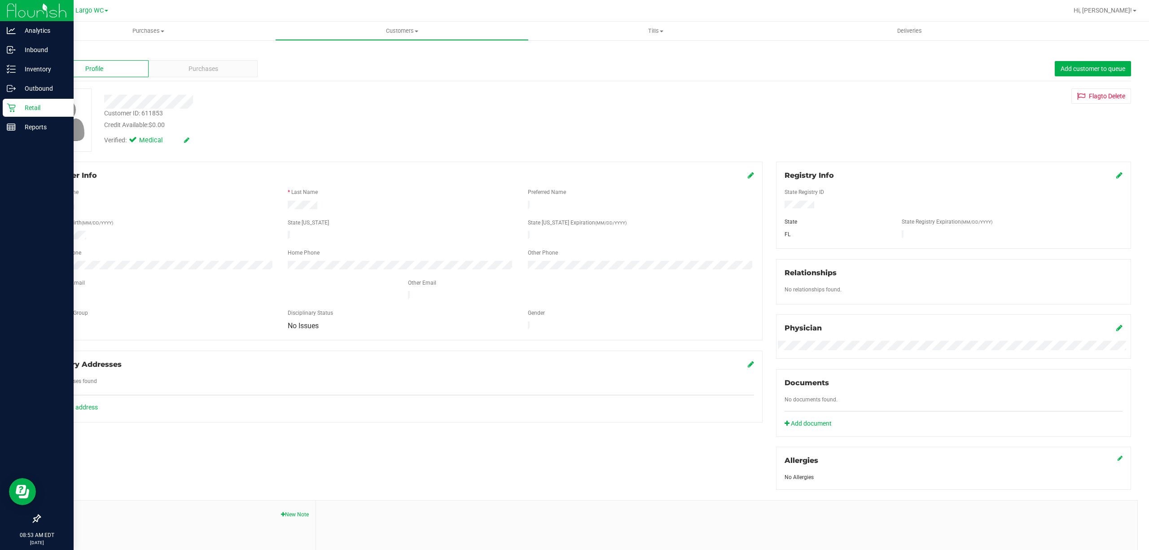
click at [748, 176] on icon at bounding box center [751, 175] width 6 height 7
click at [368, 341] on span "No Issues" at bounding box center [395, 335] width 214 height 13
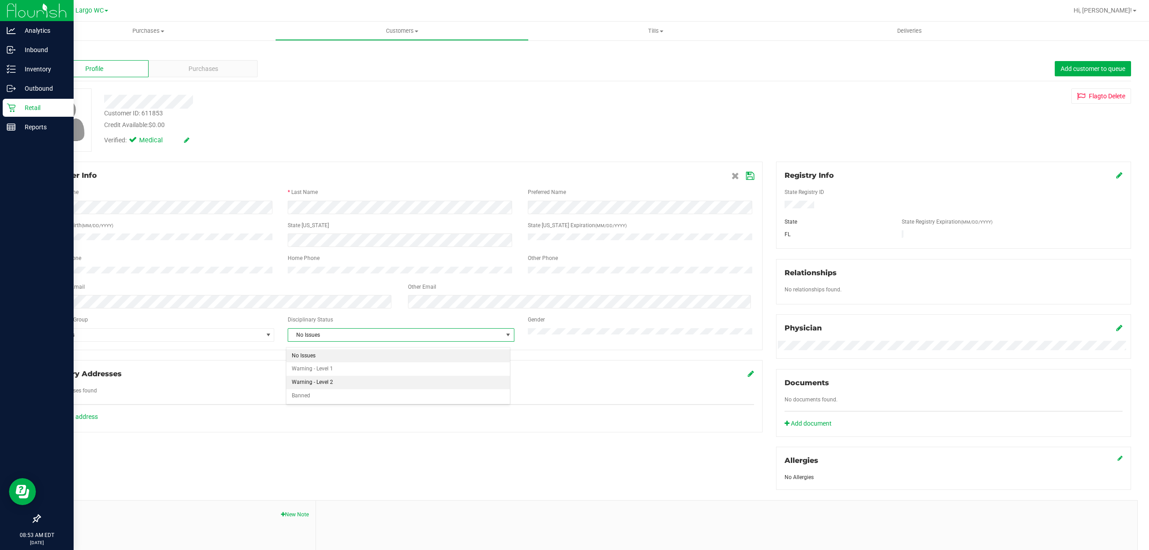
click at [339, 383] on li "Warning - Level 2" at bounding box center [398, 382] width 224 height 13
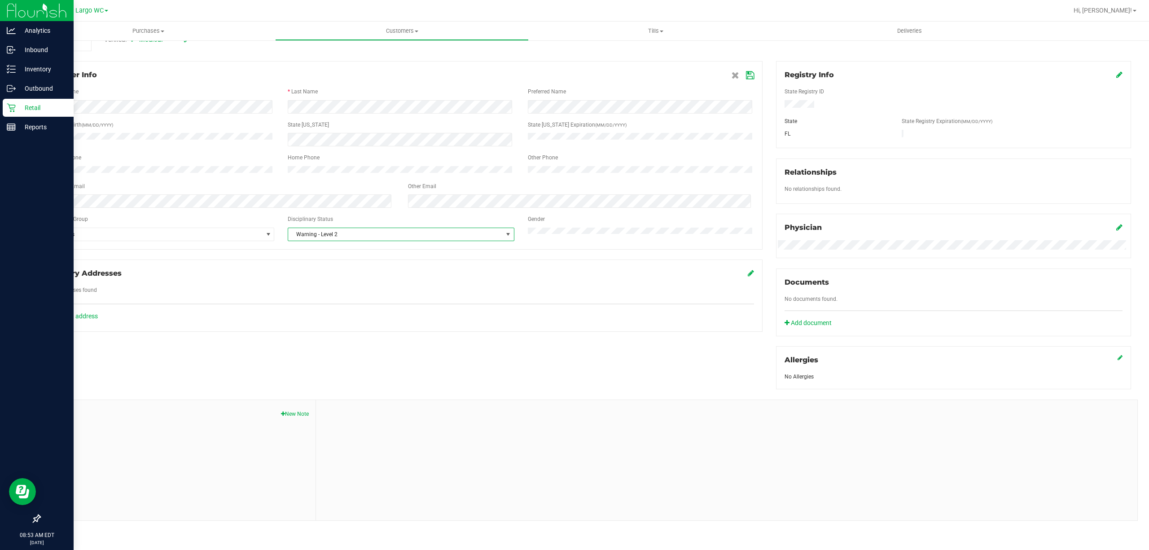
scroll to position [101, 0]
click at [299, 412] on button "New Note" at bounding box center [295, 414] width 28 height 8
click at [365, 437] on input "Note Title" at bounding box center [727, 436] width 808 height 13
type input "WARNING PLAVCED FOR VISIBILITY PLEASE ALERT DANI WHEN IN"
click at [392, 458] on div "* Note" at bounding box center [727, 473] width 808 height 46
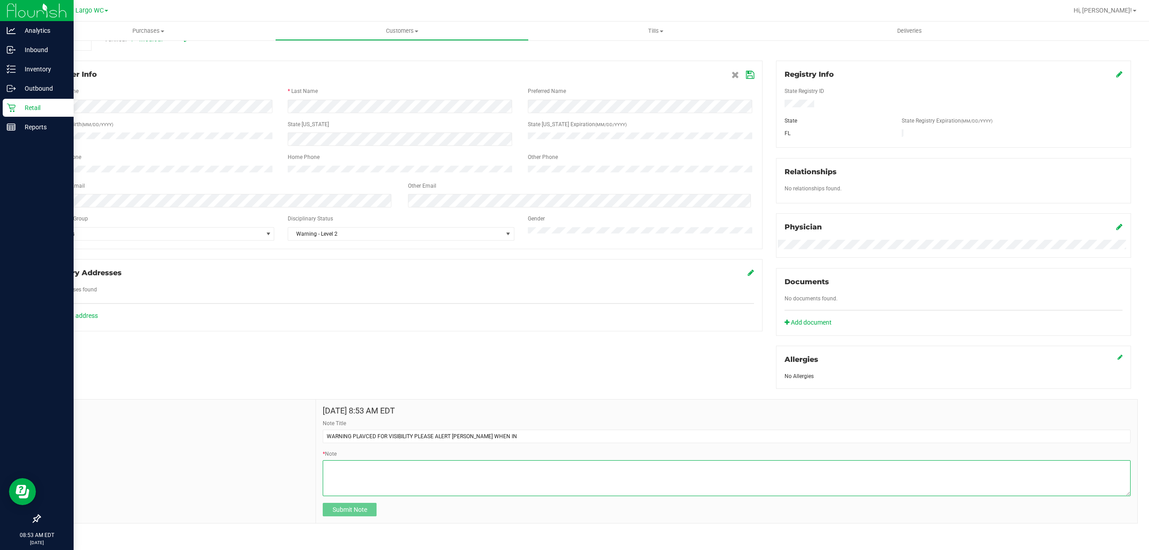
click at [392, 462] on textarea "* Note" at bounding box center [727, 478] width 808 height 36
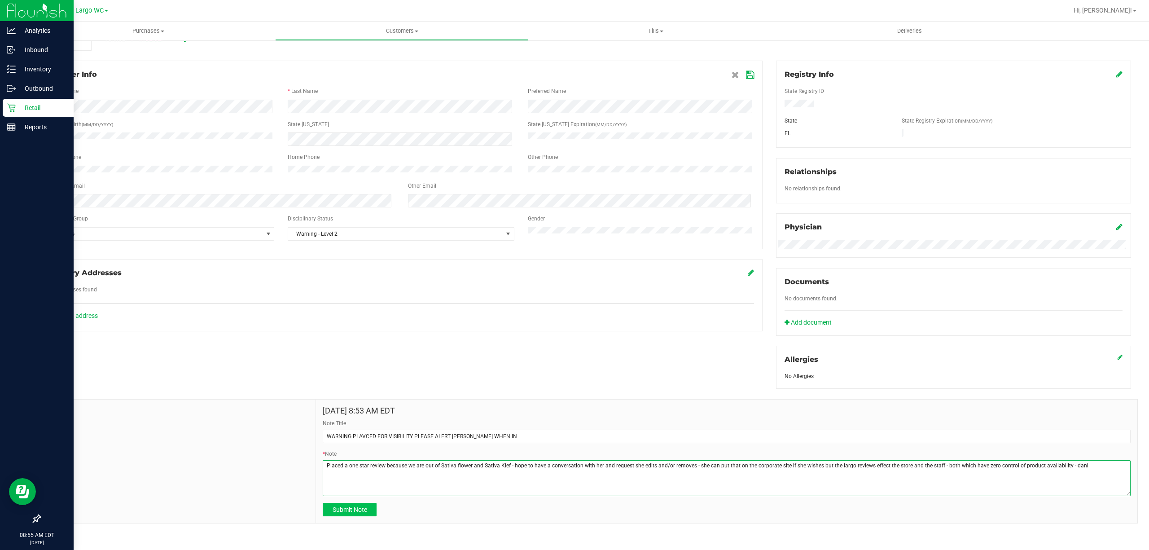
type textarea "Placed a one star review because we are out of Sativa flower and Sativa Kief - …"
click at [356, 512] on span "Submit Note" at bounding box center [350, 509] width 35 height 7
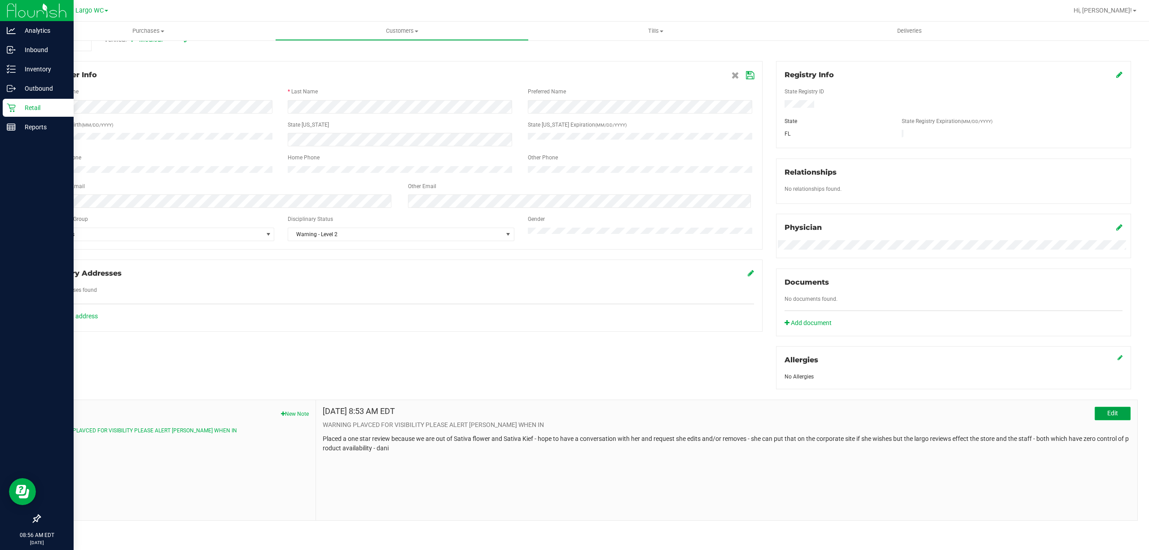
click at [1108, 416] on span "Edit" at bounding box center [1113, 412] width 11 height 7
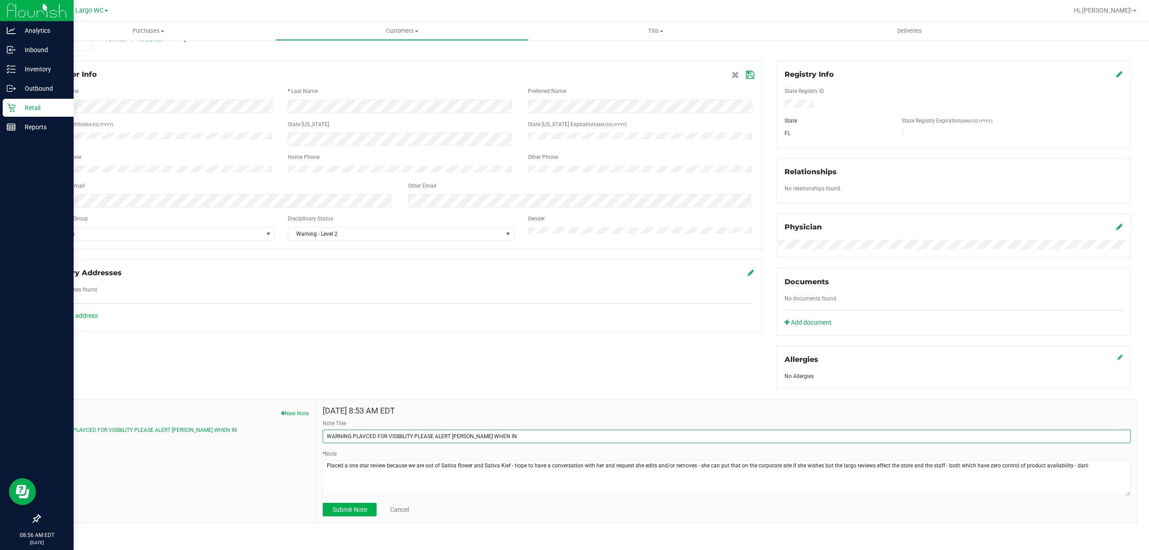
click at [363, 438] on input "WARNING PLAVCED FOR VISIBILITY PLEASE ALERT DANI WHEN IN" at bounding box center [727, 436] width 808 height 13
type input "WARNING PLACED FOR VISIBILITY PLEASE ALERT DANI WHEN IN"
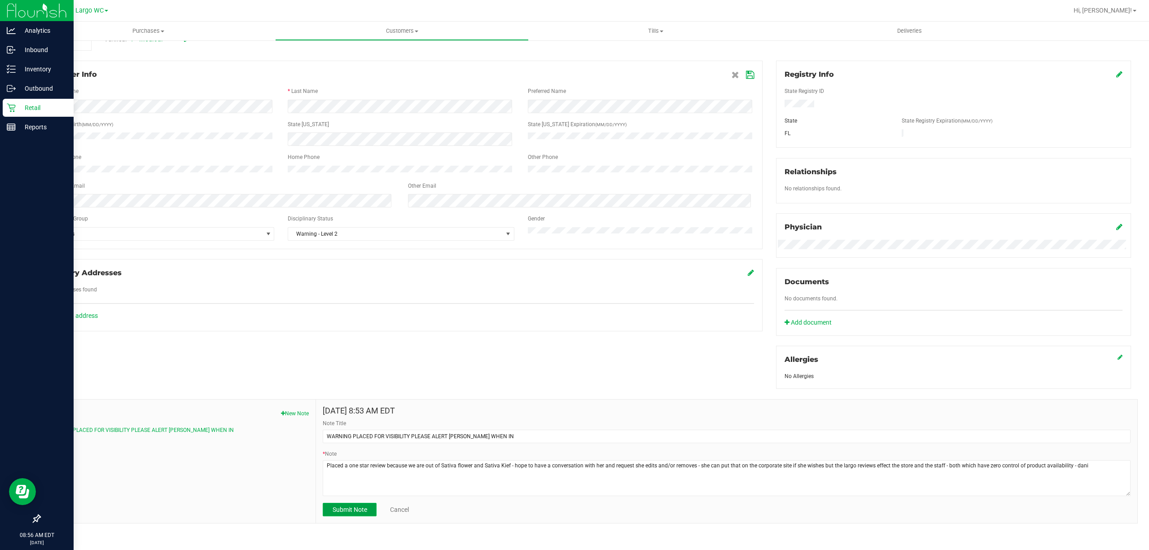
click at [358, 516] on button "Submit Note" at bounding box center [350, 509] width 54 height 13
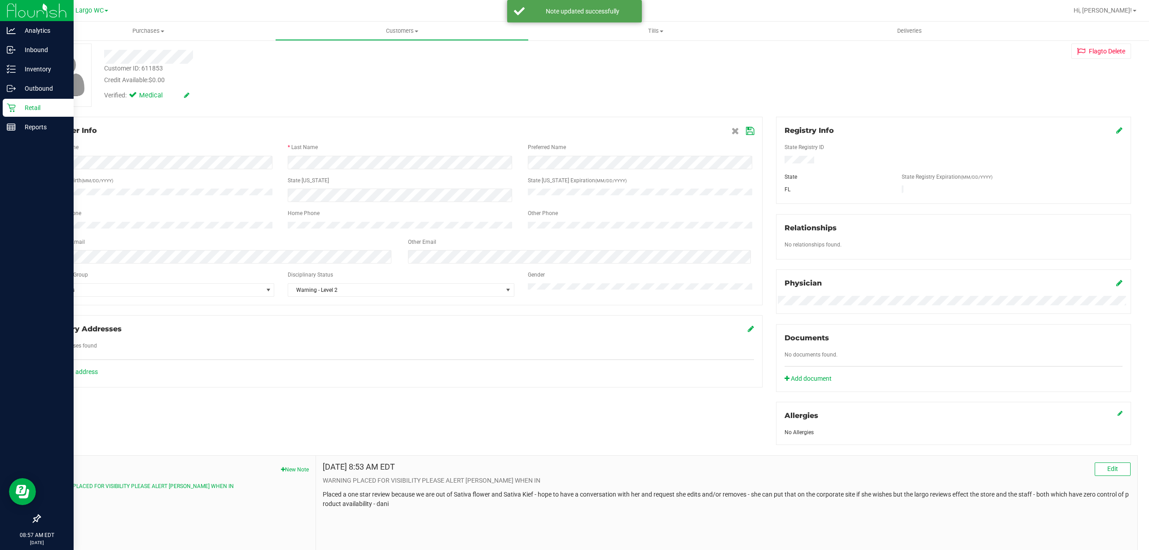
scroll to position [0, 0]
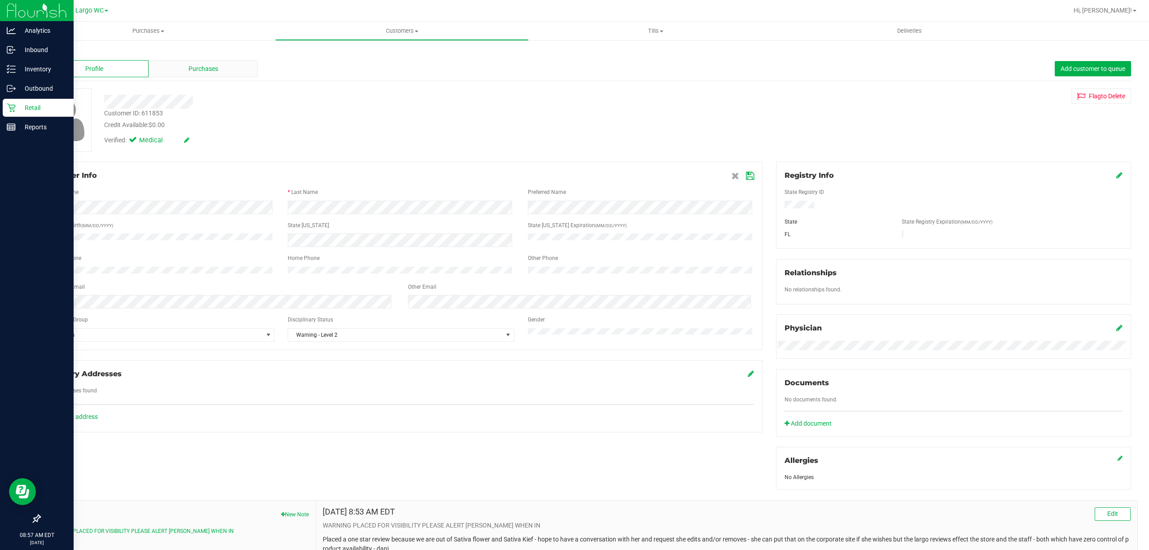
click at [198, 66] on span "Purchases" at bounding box center [204, 68] width 30 height 9
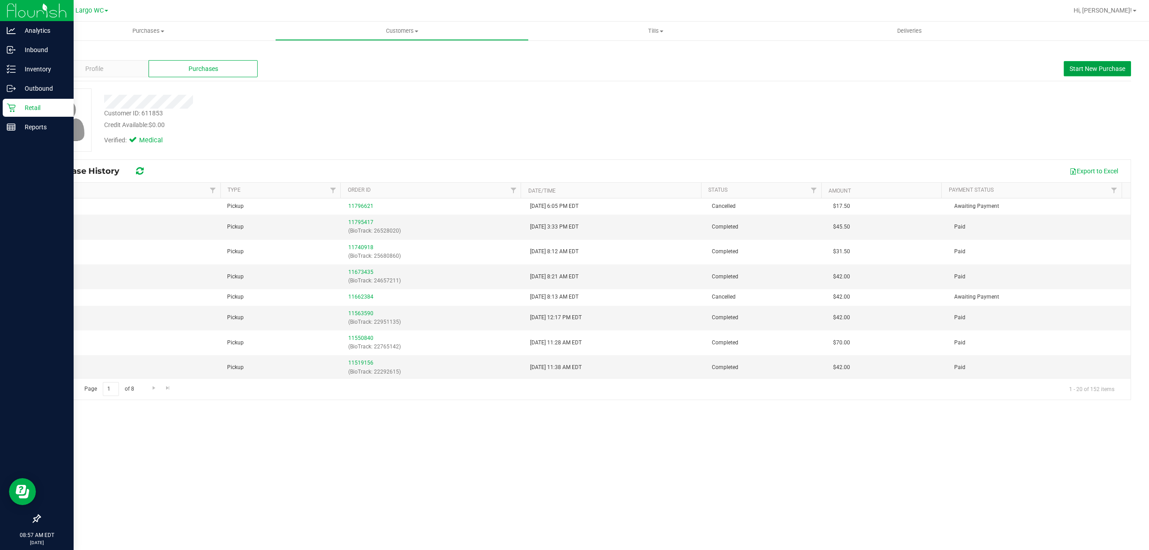
click at [1087, 69] on span "Start New Purchase" at bounding box center [1098, 68] width 56 height 7
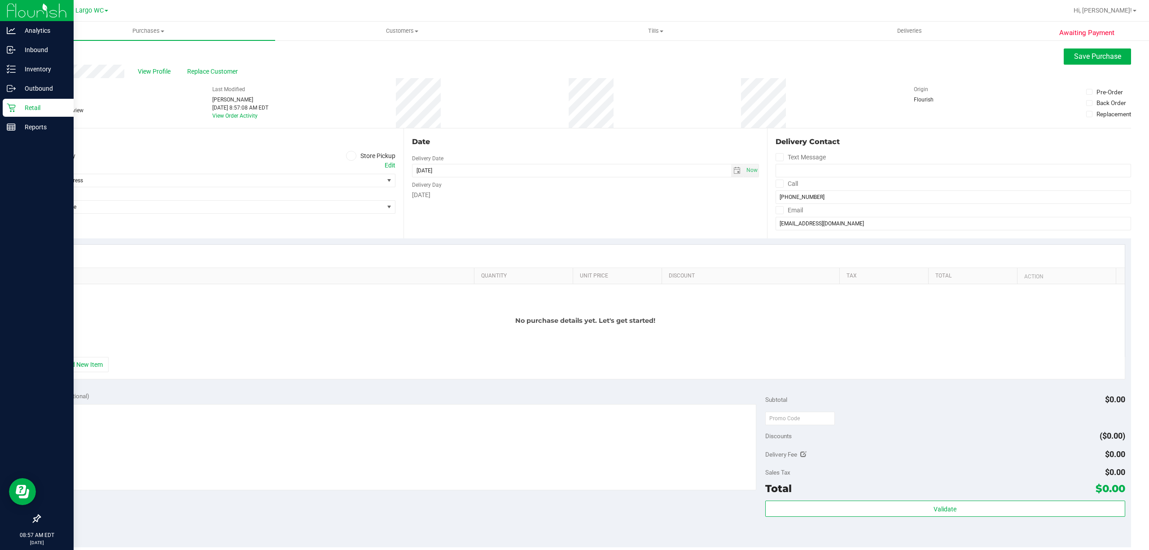
click at [352, 155] on span at bounding box center [351, 156] width 10 height 10
click at [0, 0] on input "Store Pickup" at bounding box center [0, 0] width 0 height 0
click at [343, 182] on span "Select Store" at bounding box center [212, 180] width 344 height 13
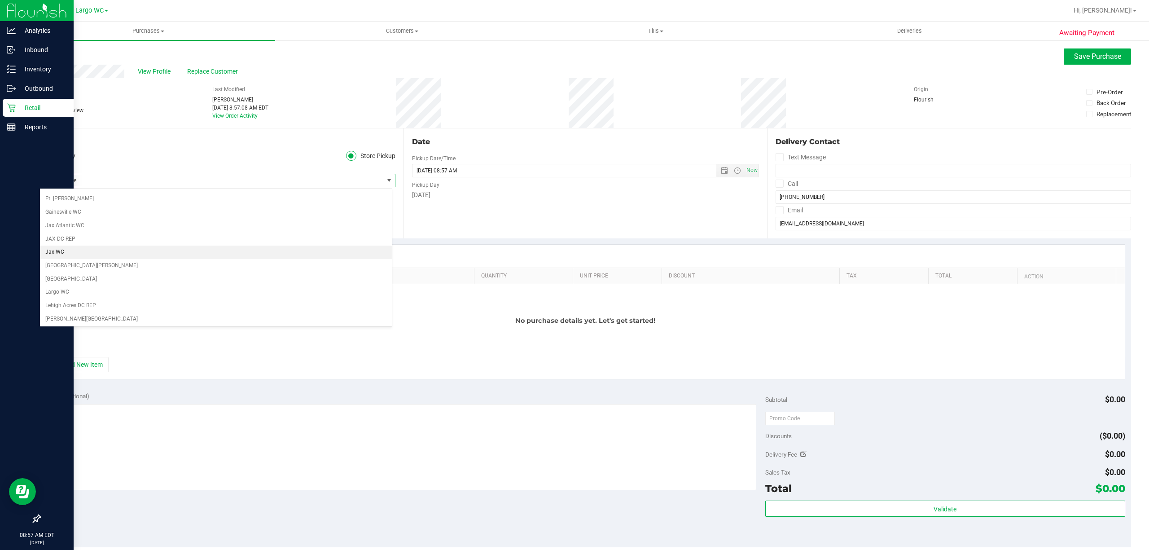
scroll to position [180, 0]
click at [104, 290] on li "Largo WC" at bounding box center [216, 283] width 352 height 13
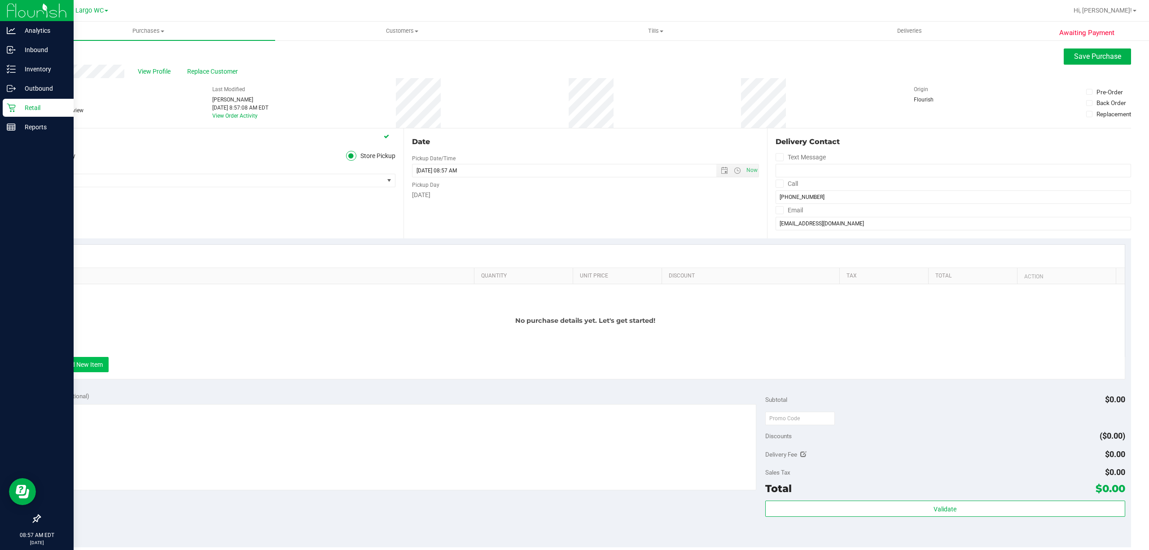
click at [104, 367] on button "+ Add New Item" at bounding box center [81, 364] width 56 height 15
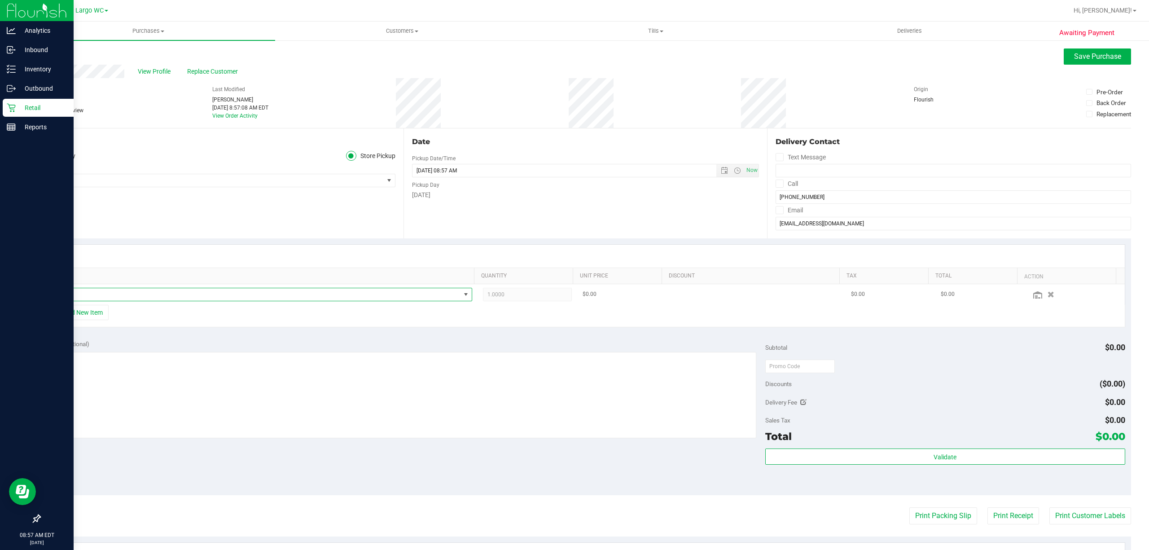
click at [137, 300] on span "NO DATA FOUND" at bounding box center [256, 294] width 409 height 13
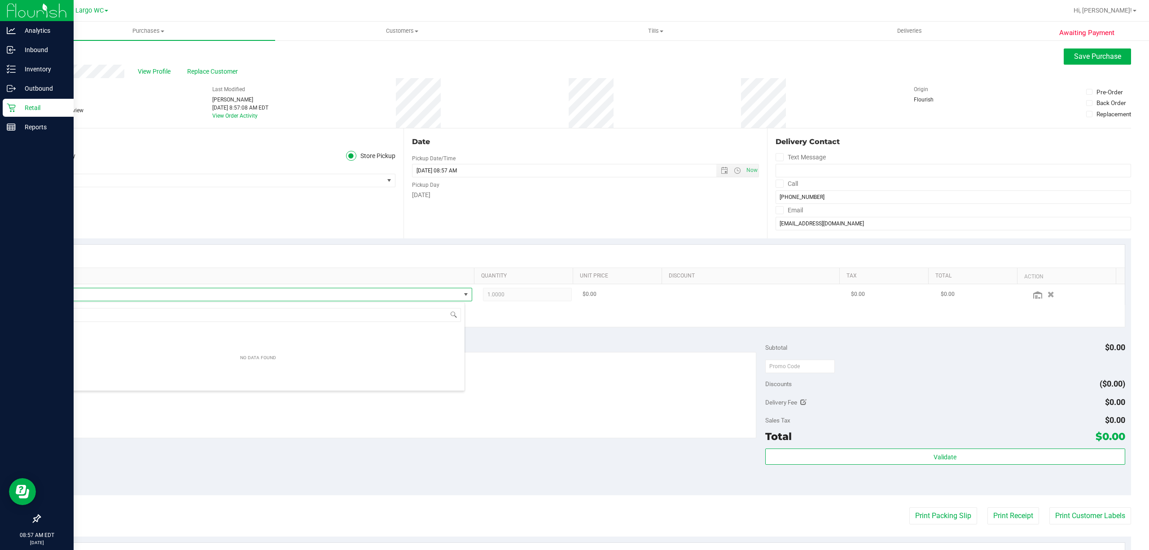
scroll to position [13, 413]
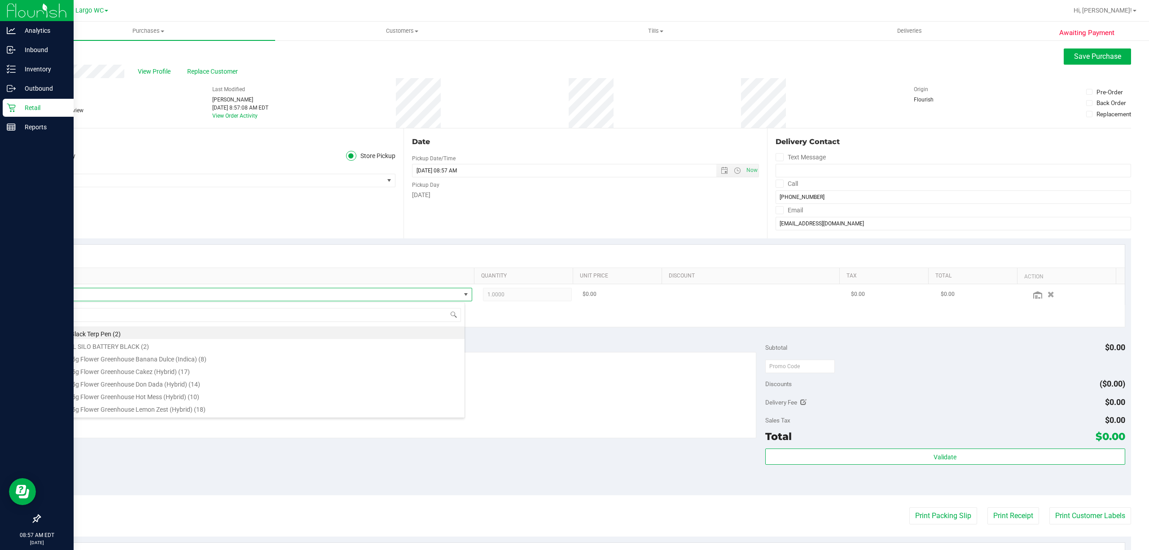
type input "pine"
click at [128, 360] on li "FT 3.5g Cannabis Flower Pine Zap (Sativa) (4)" at bounding box center [258, 358] width 413 height 13
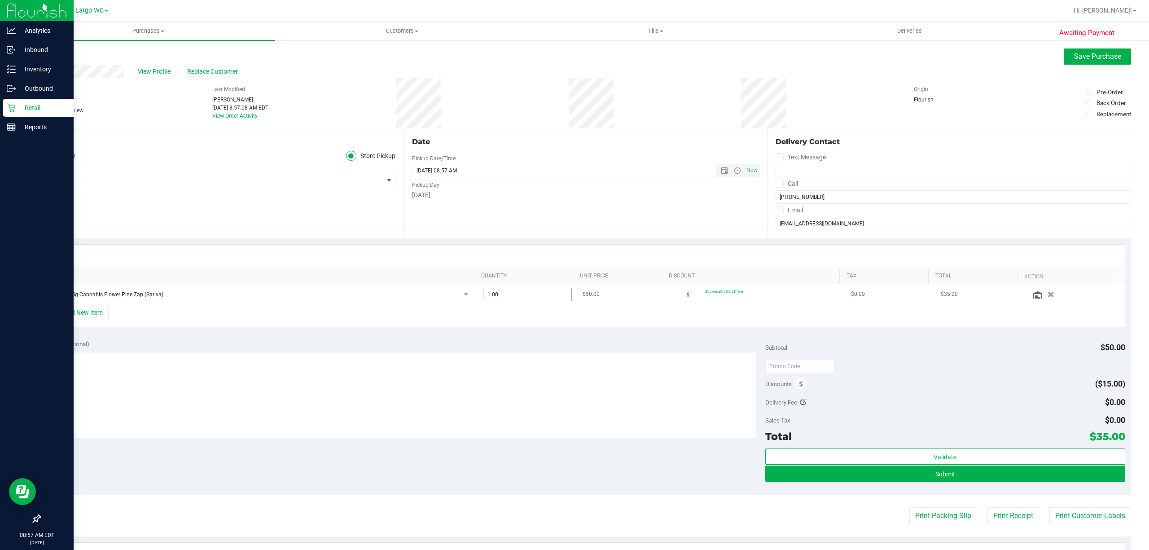
click at [543, 297] on span "1.00 1" at bounding box center [527, 294] width 89 height 13
type input "2"
type input "2.00"
click at [514, 312] on div "+ Add New Item" at bounding box center [586, 316] width 1080 height 22
click at [482, 362] on textarea at bounding box center [401, 395] width 711 height 86
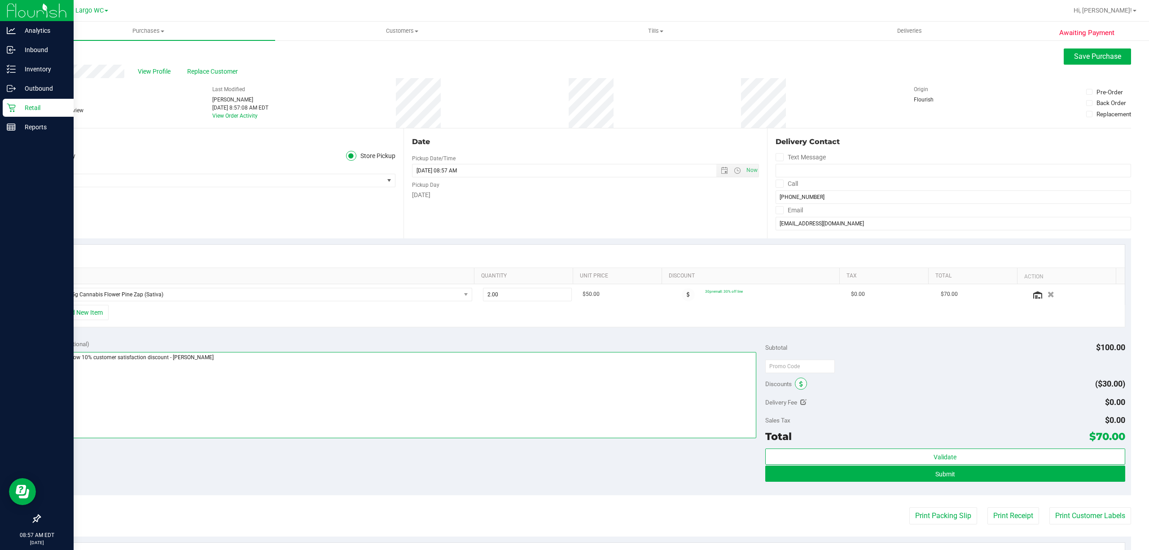
type textarea "Please allow 10% customer satisfaction discount - dani"
click at [798, 385] on span at bounding box center [801, 384] width 12 height 12
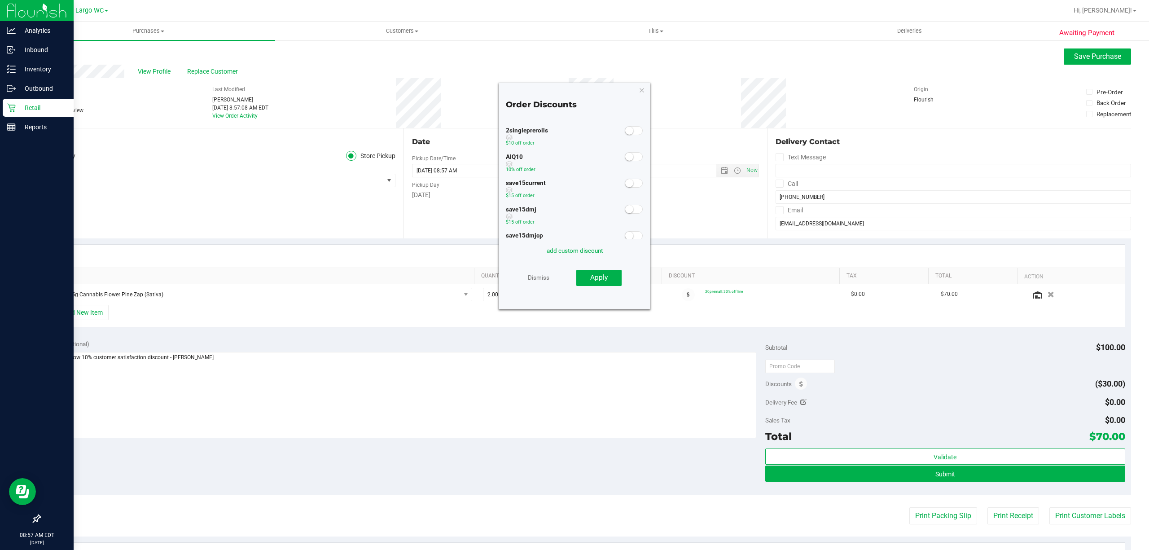
click at [625, 157] on small at bounding box center [629, 157] width 8 height 8
click at [590, 277] on button "Apply" at bounding box center [599, 278] width 45 height 16
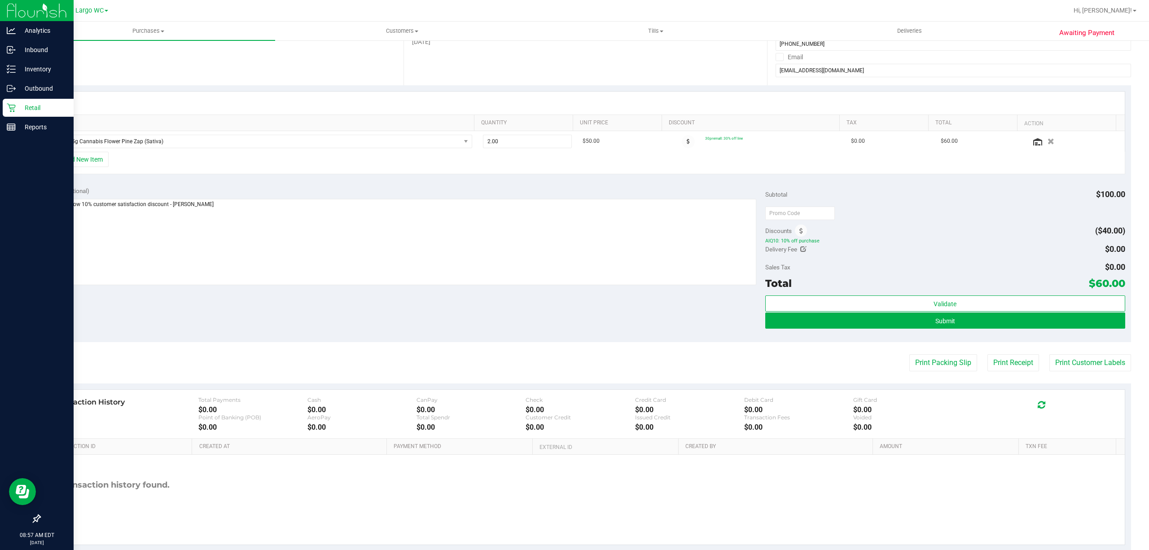
scroll to position [174, 0]
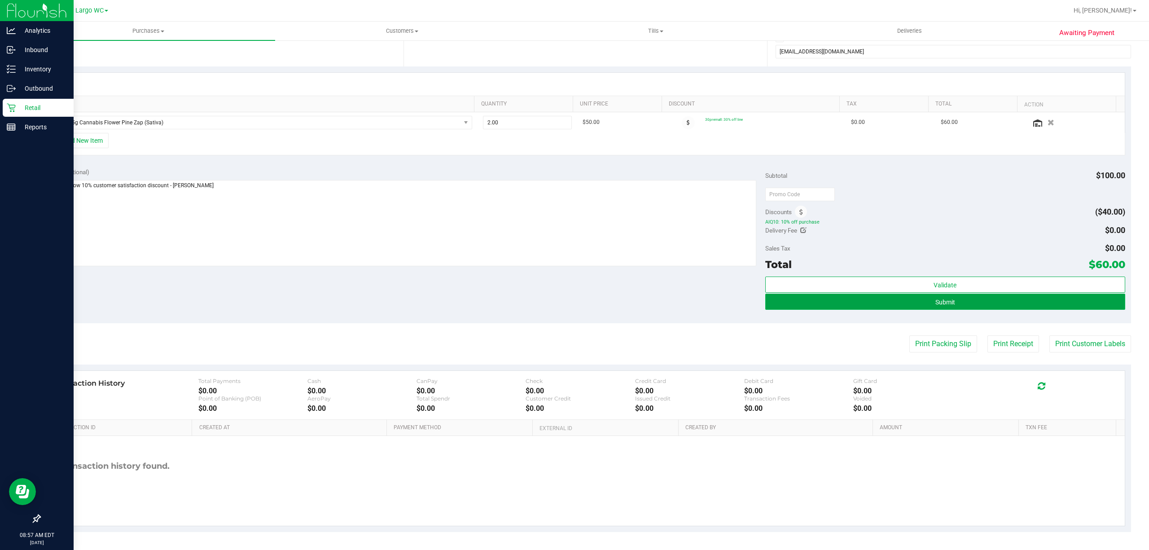
click at [858, 301] on button "Submit" at bounding box center [946, 302] width 360 height 16
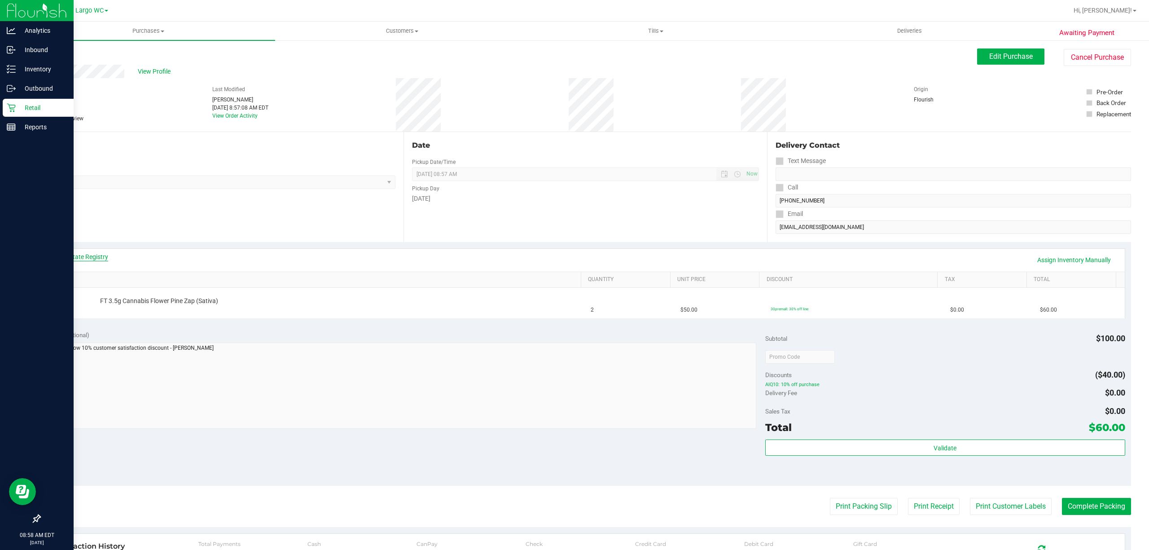
click at [86, 259] on link "View State Registry" at bounding box center [81, 256] width 54 height 9
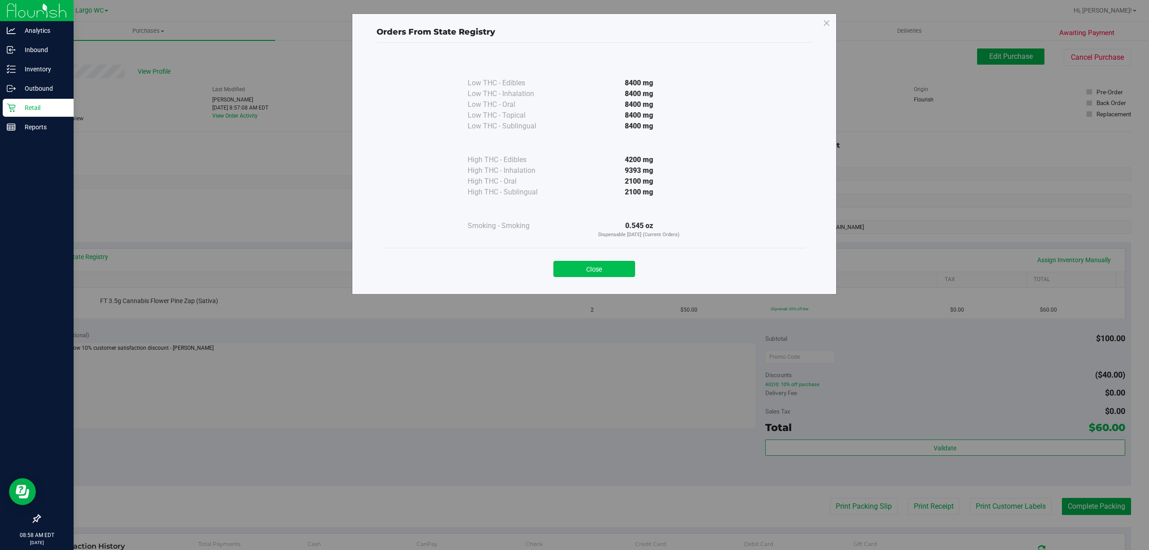
click at [567, 266] on button "Close" at bounding box center [595, 269] width 82 height 16
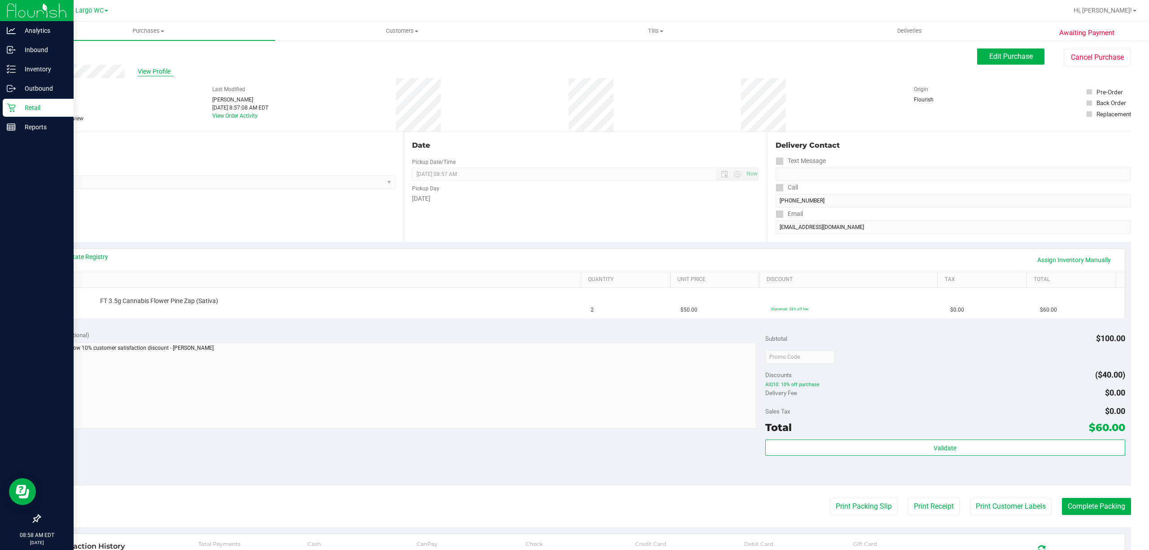
click at [146, 70] on span "View Profile" at bounding box center [156, 71] width 36 height 9
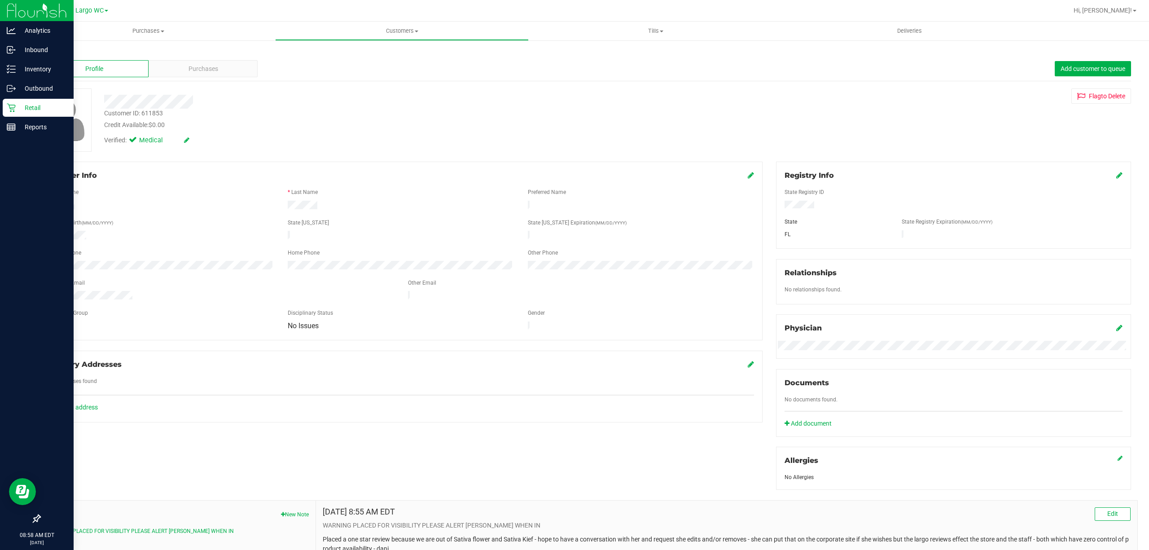
click at [749, 175] on div "Member Info * First Name * Last Name Preferred Name * Date of Birth (MM/DD/YYYY…" at bounding box center [401, 251] width 723 height 179
click at [748, 175] on icon at bounding box center [751, 175] width 6 height 7
click at [377, 339] on span "No Issues" at bounding box center [395, 335] width 214 height 13
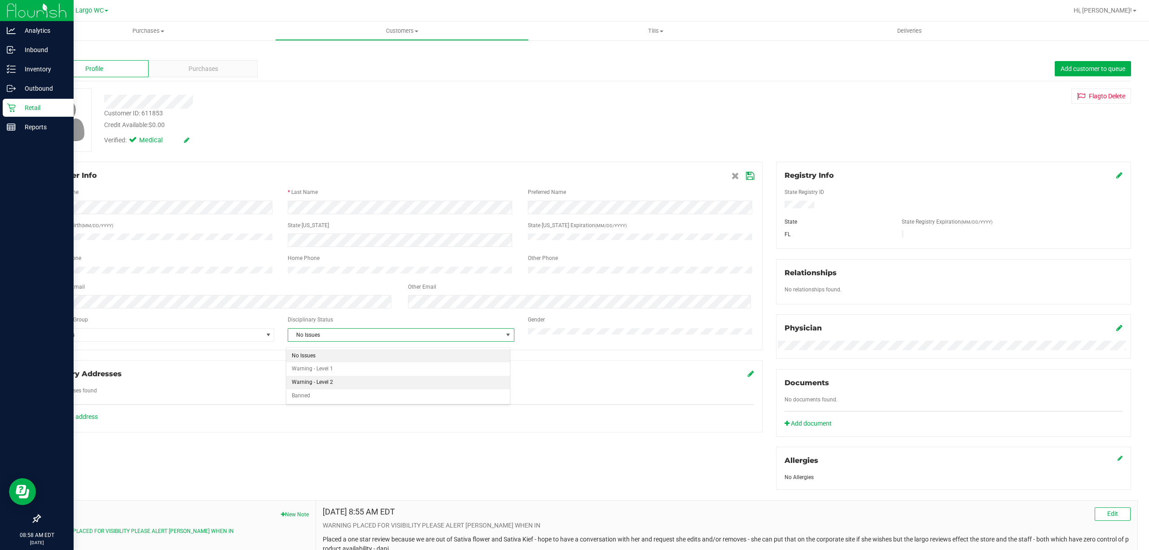
click at [333, 379] on li "Warning - Level 2" at bounding box center [398, 382] width 224 height 13
click at [746, 178] on icon at bounding box center [750, 175] width 8 height 7
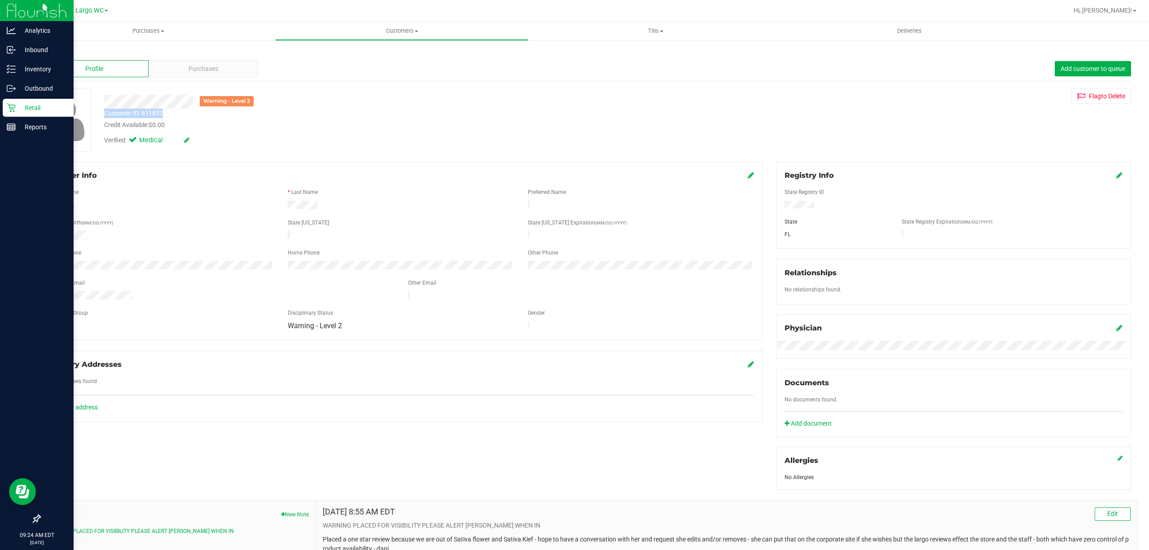
drag, startPoint x: 101, startPoint y: 110, endPoint x: 162, endPoint y: 110, distance: 61.1
click at [162, 110] on div "Customer ID: 611853 Credit Available: $0.00" at bounding box center [373, 119] width 553 height 21
copy div "Customer ID: 611853"
